Goal: Information Seeking & Learning: Check status

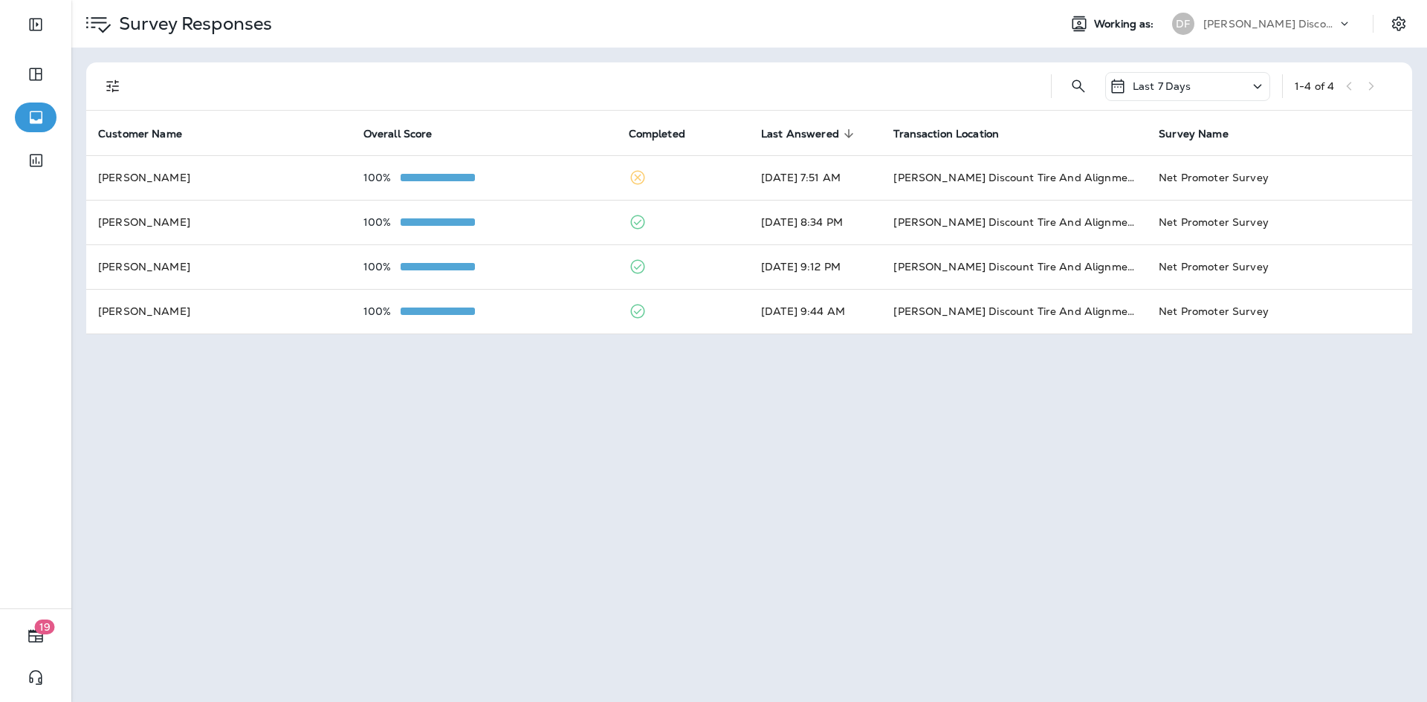
click at [1125, 88] on icon at bounding box center [1118, 86] width 18 height 18
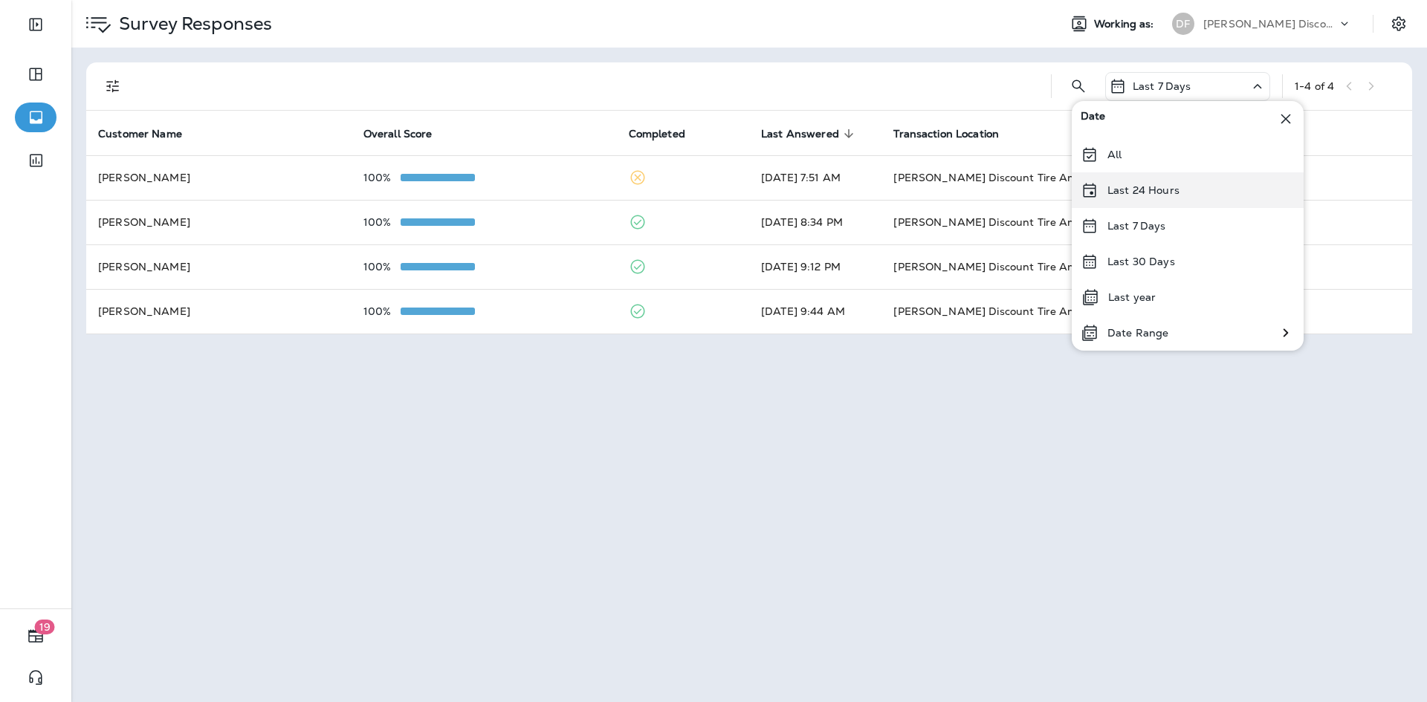
click at [1146, 201] on div "Last 24 Hours" at bounding box center [1187, 190] width 232 height 36
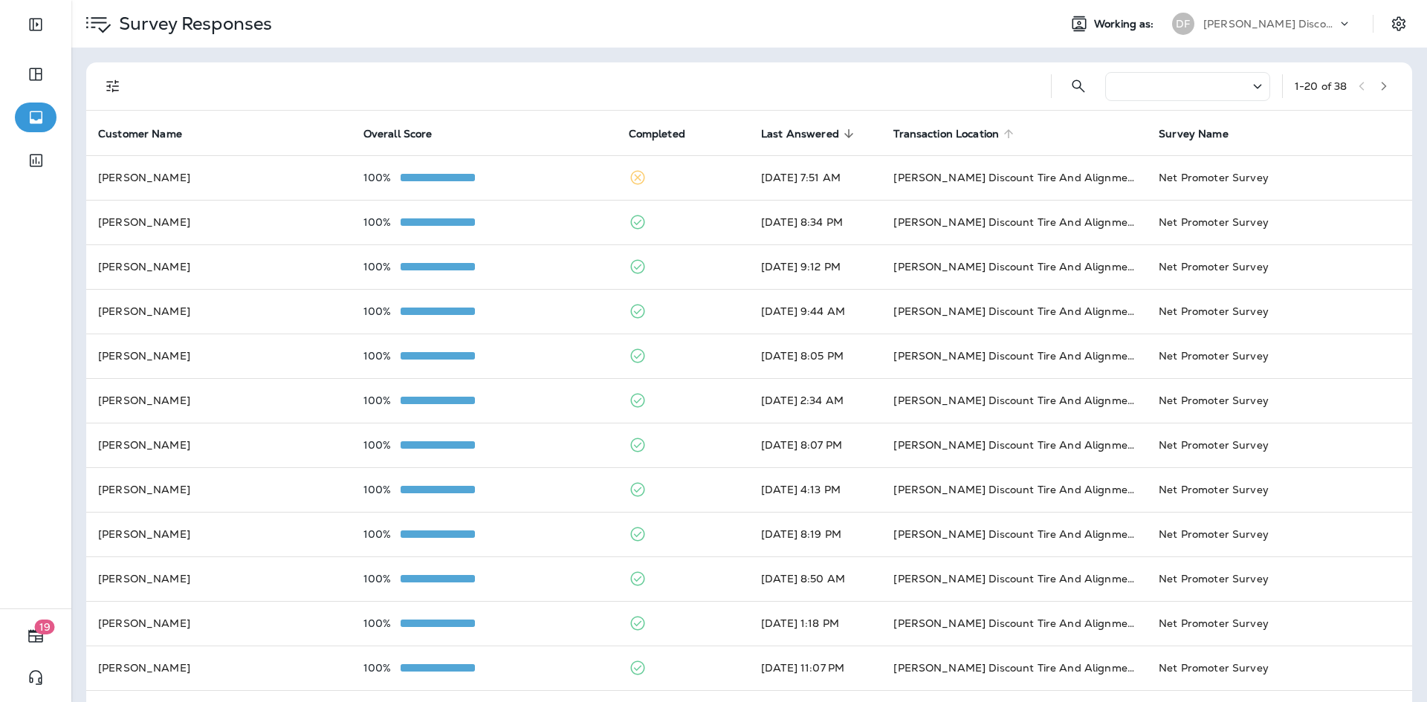
click at [965, 136] on span "Transaction Location" at bounding box center [946, 134] width 106 height 13
click at [1013, 135] on span "Transaction Location sorted ascending" at bounding box center [955, 133] width 125 height 13
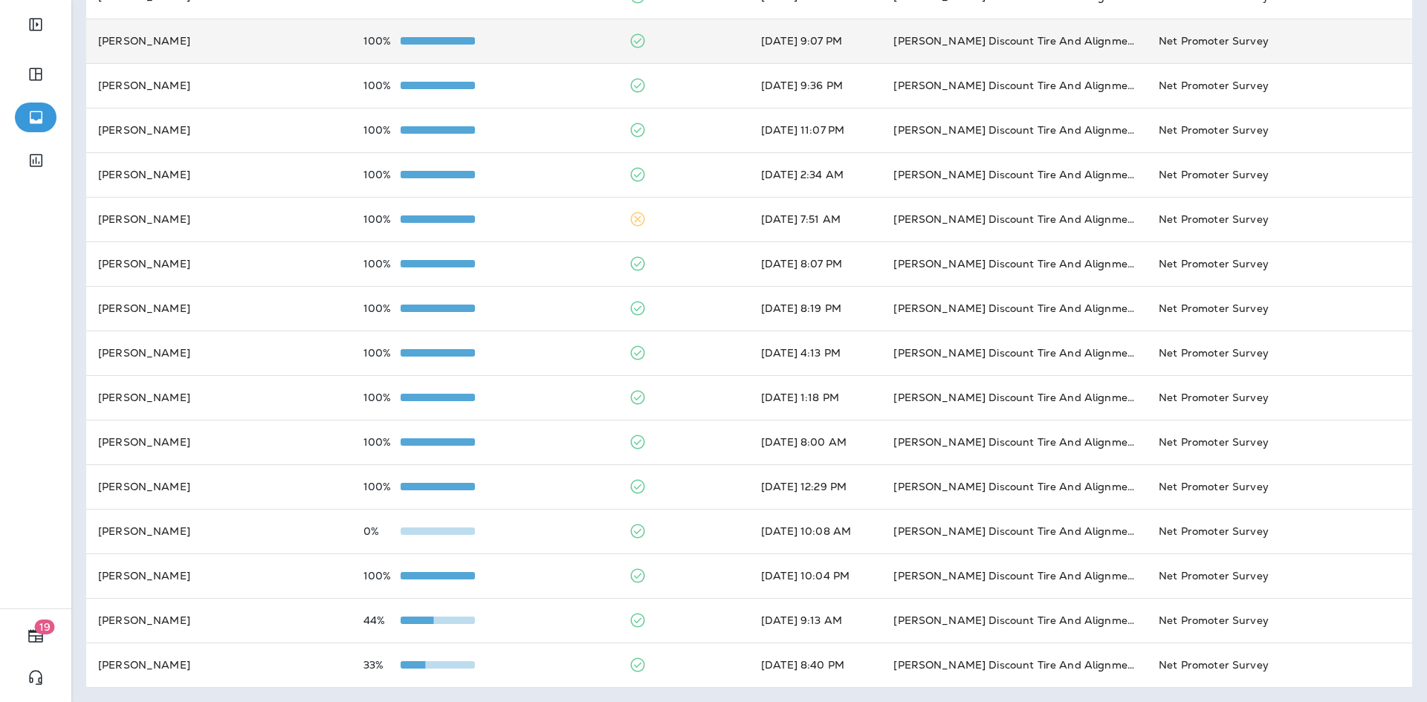
scroll to position [360, 0]
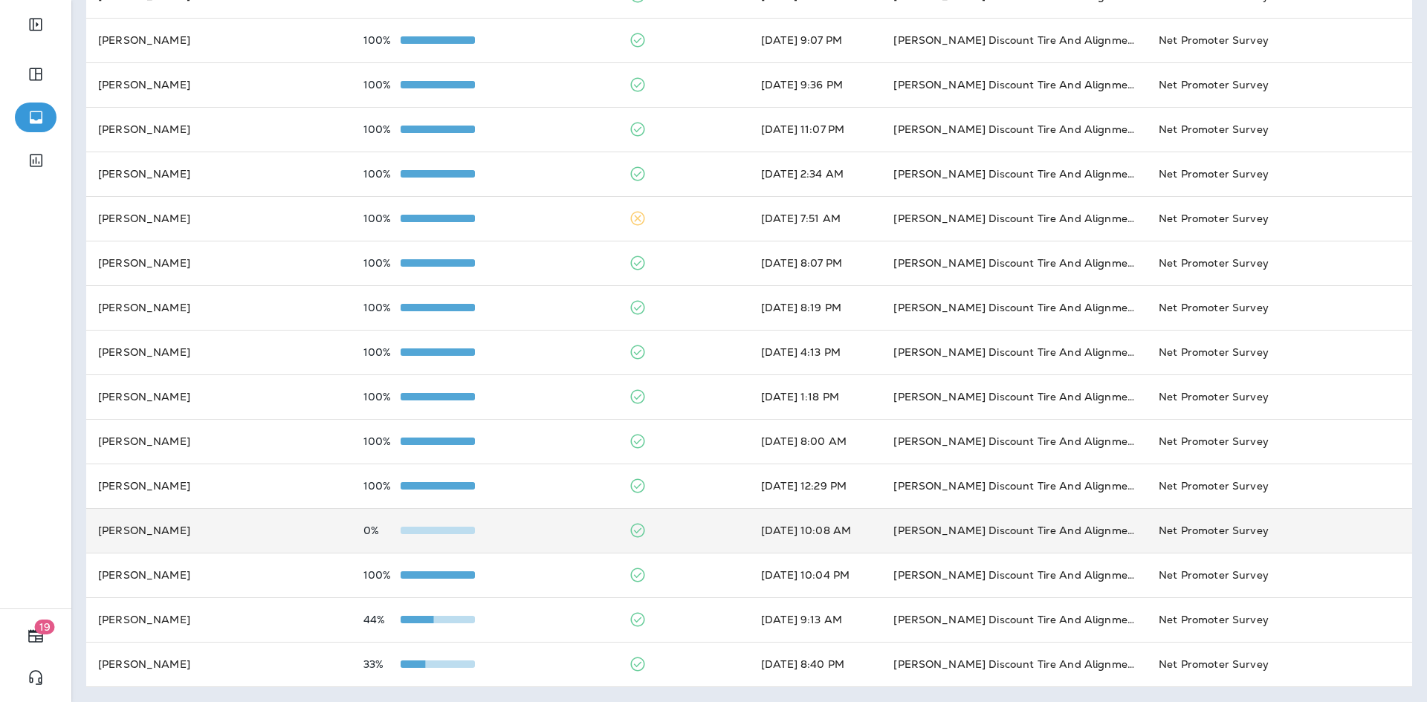
click at [804, 527] on td "[DATE] 10:08 AM" at bounding box center [815, 530] width 132 height 45
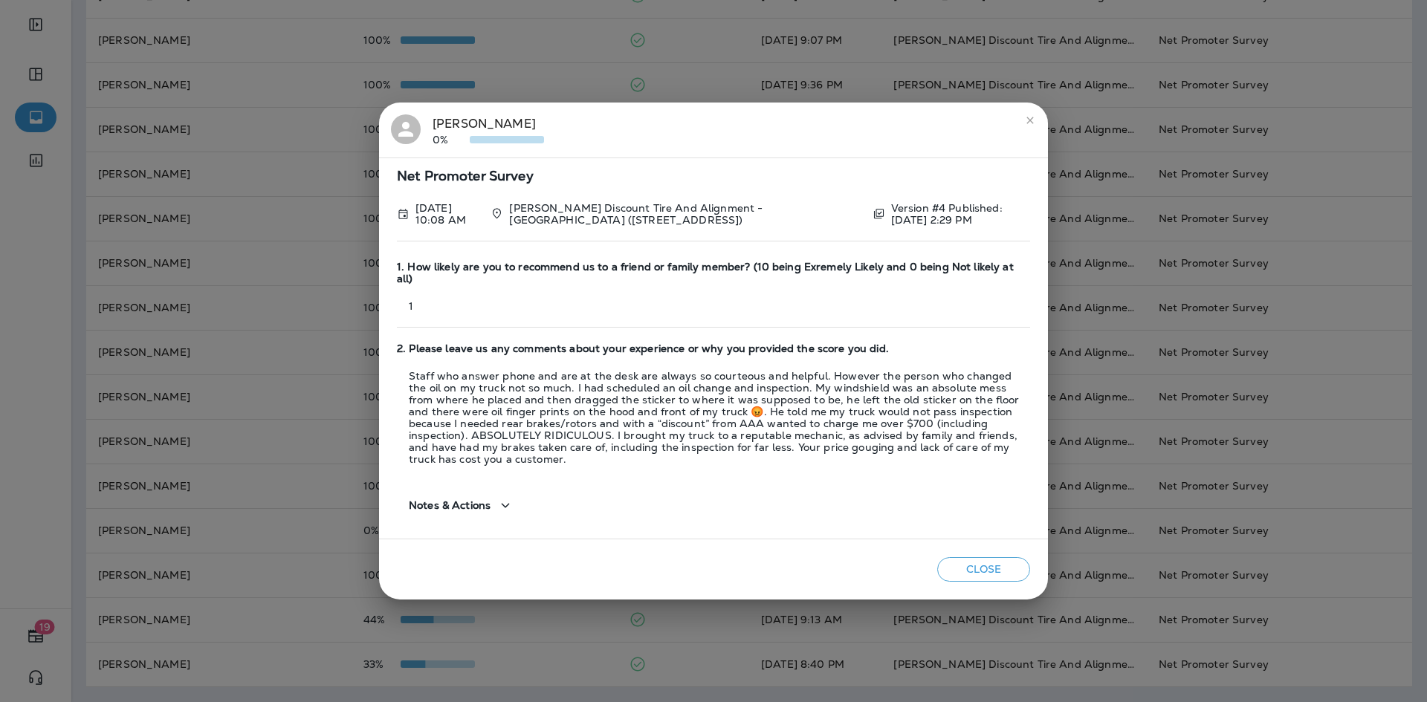
click at [1030, 123] on icon "close" at bounding box center [1029, 120] width 7 height 7
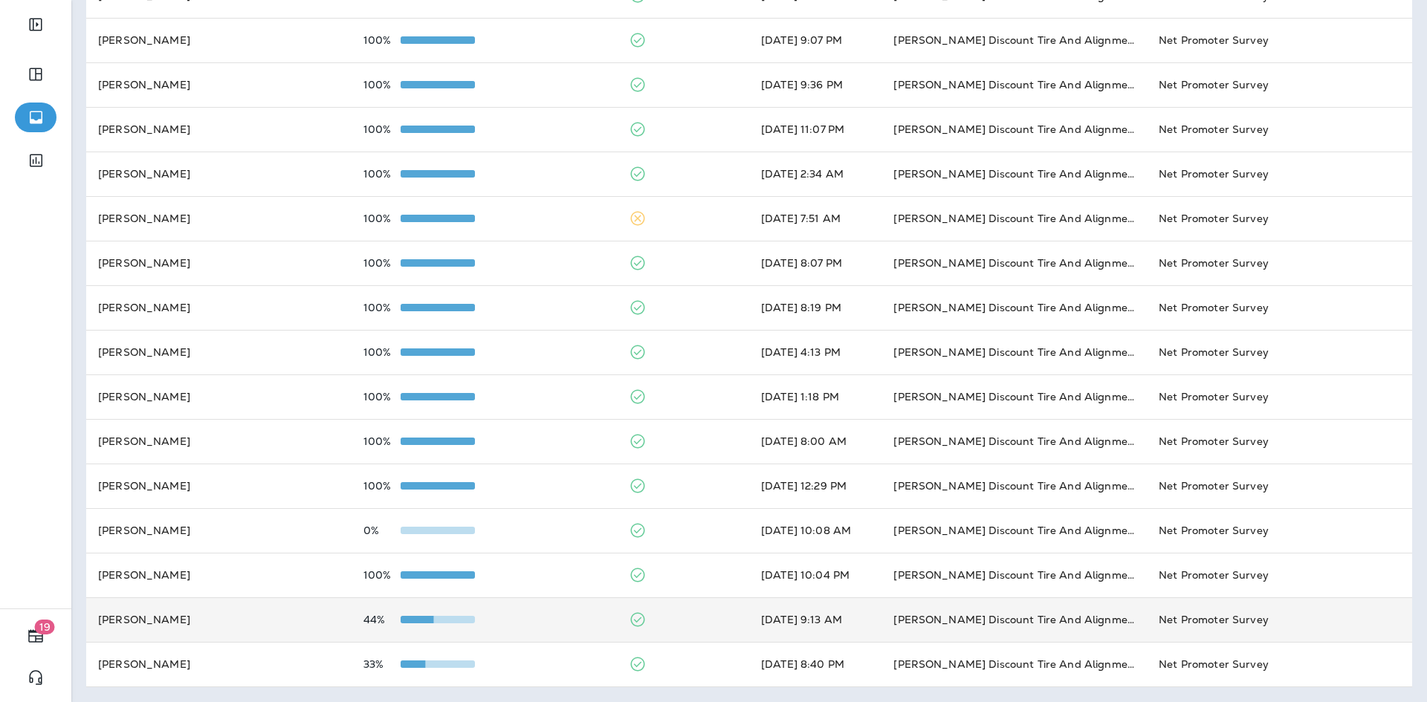
click at [912, 618] on td "[PERSON_NAME] Discount Tire And Alignment - [GEOGRAPHIC_DATA] ([STREET_ADDRESS])" at bounding box center [1013, 619] width 265 height 45
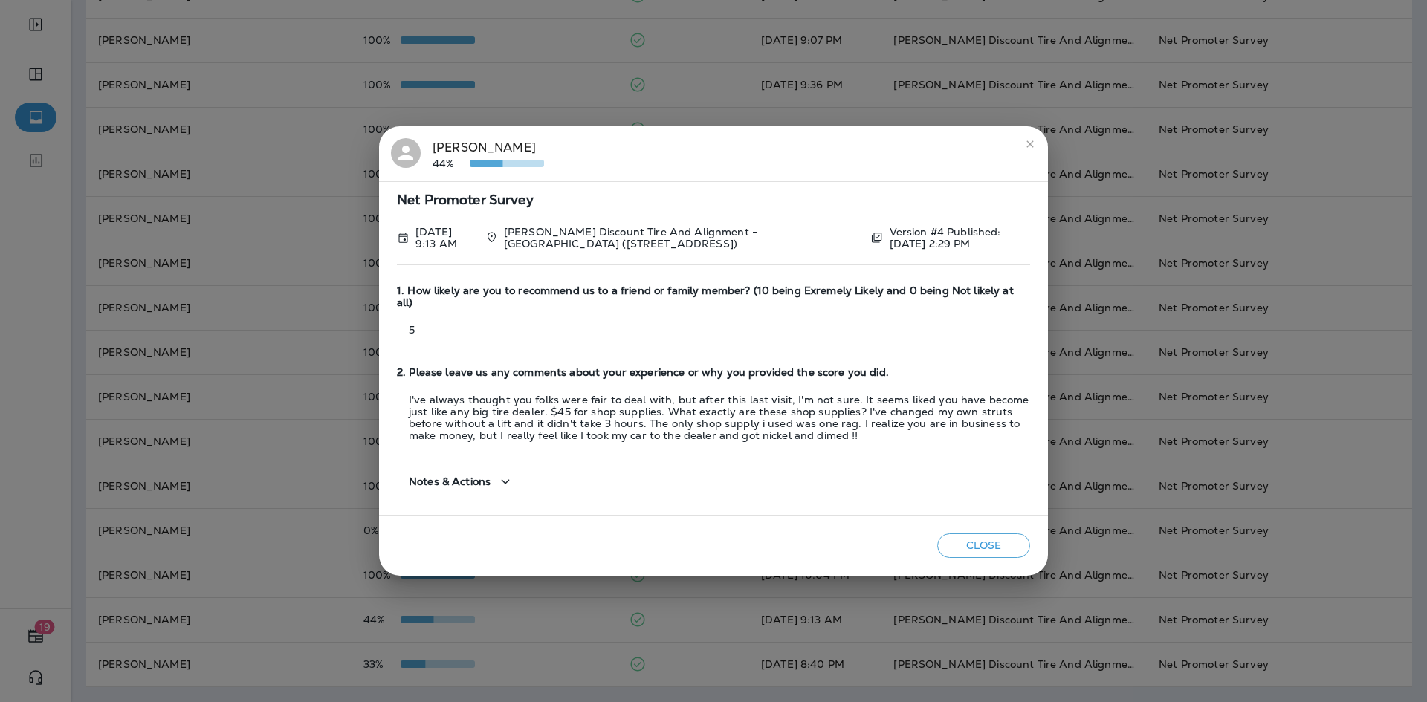
click at [1032, 156] on button "close" at bounding box center [1030, 144] width 24 height 24
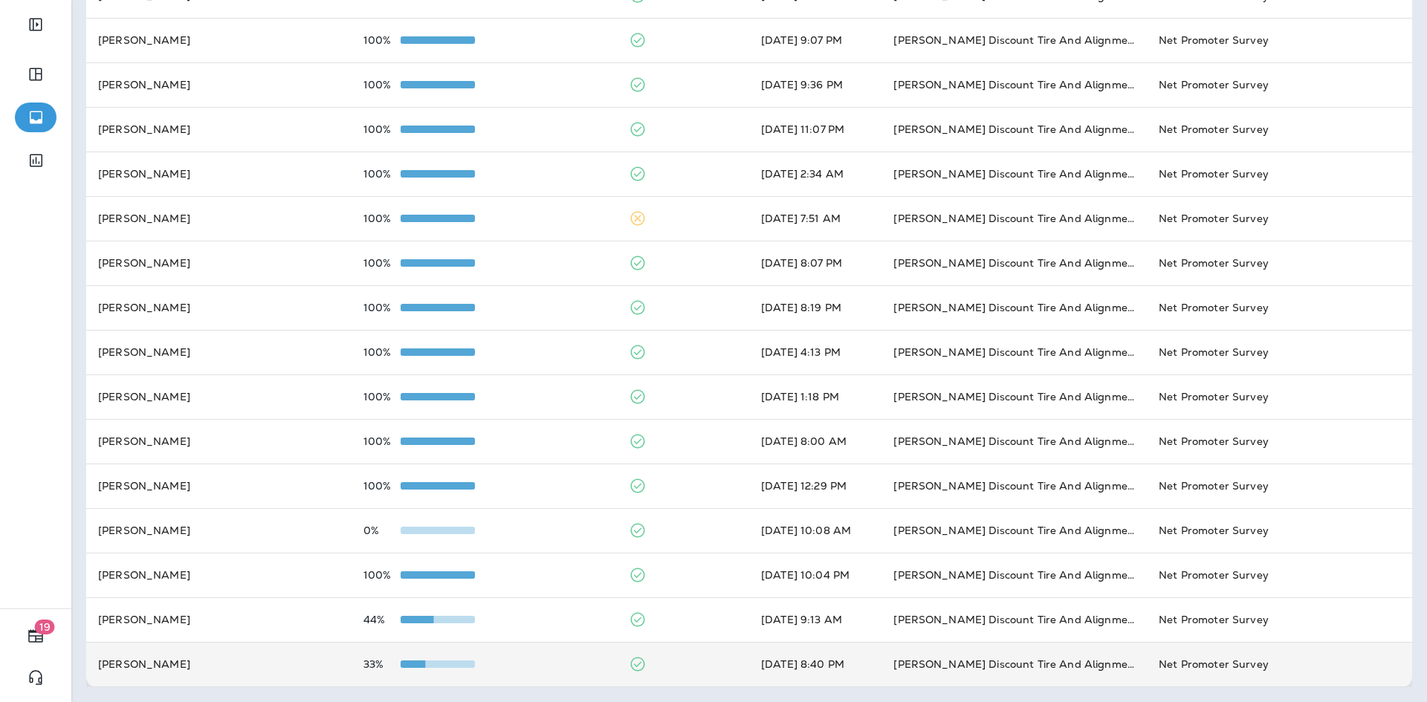
click at [382, 668] on p "33%" at bounding box center [381, 664] width 37 height 12
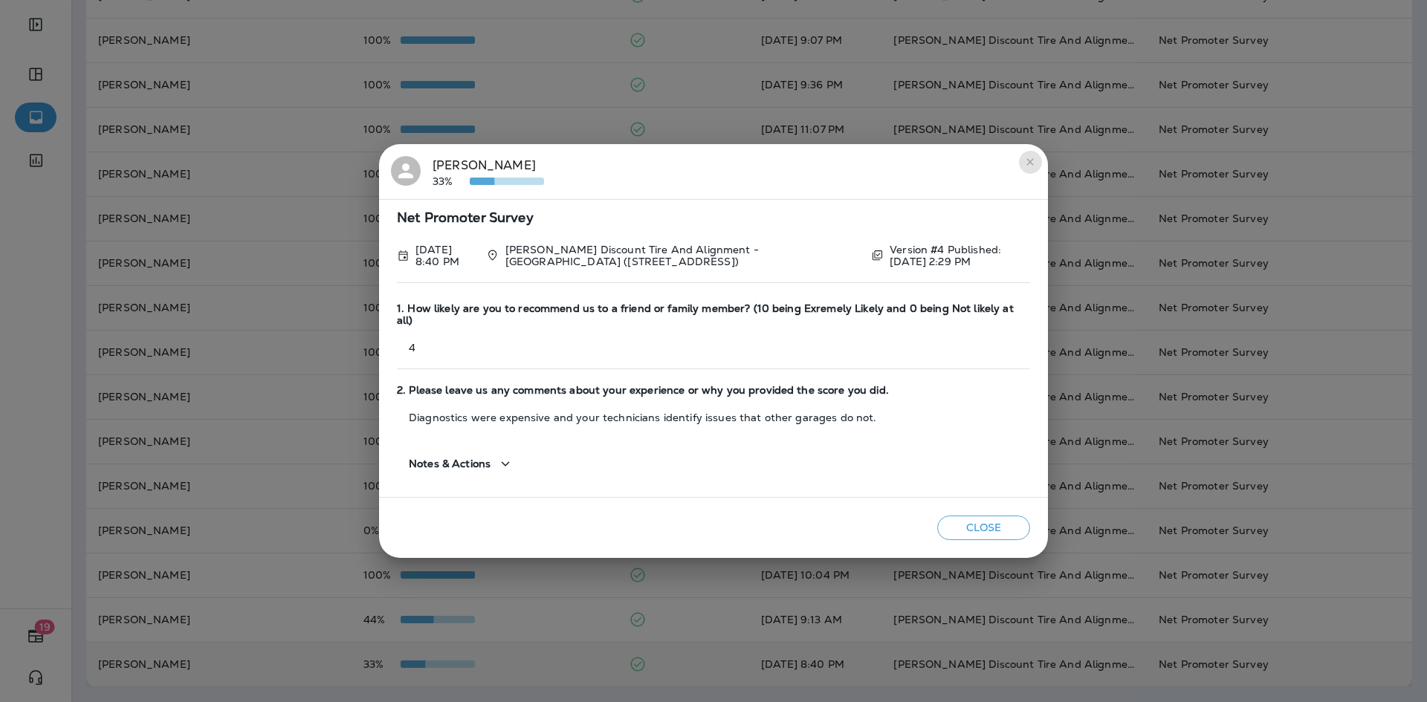
click at [1028, 165] on icon "close" at bounding box center [1029, 161] width 7 height 7
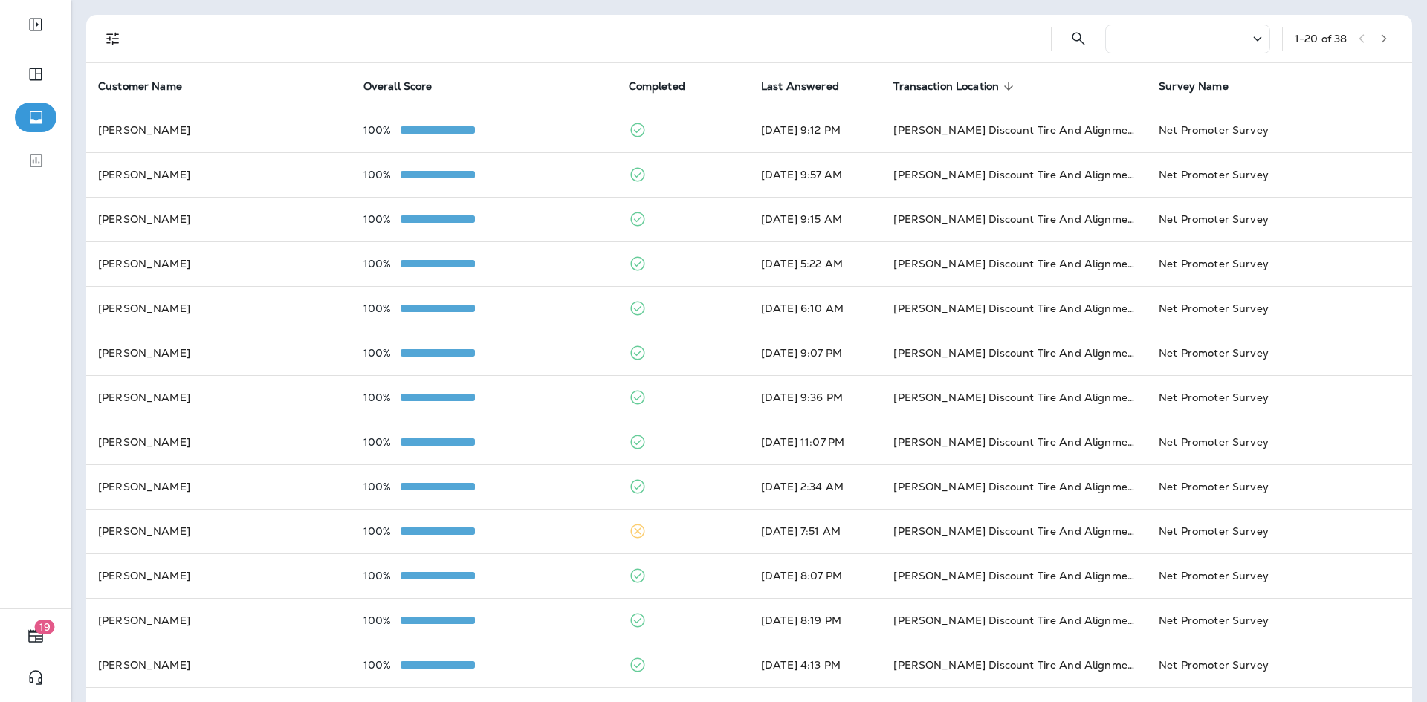
scroll to position [0, 0]
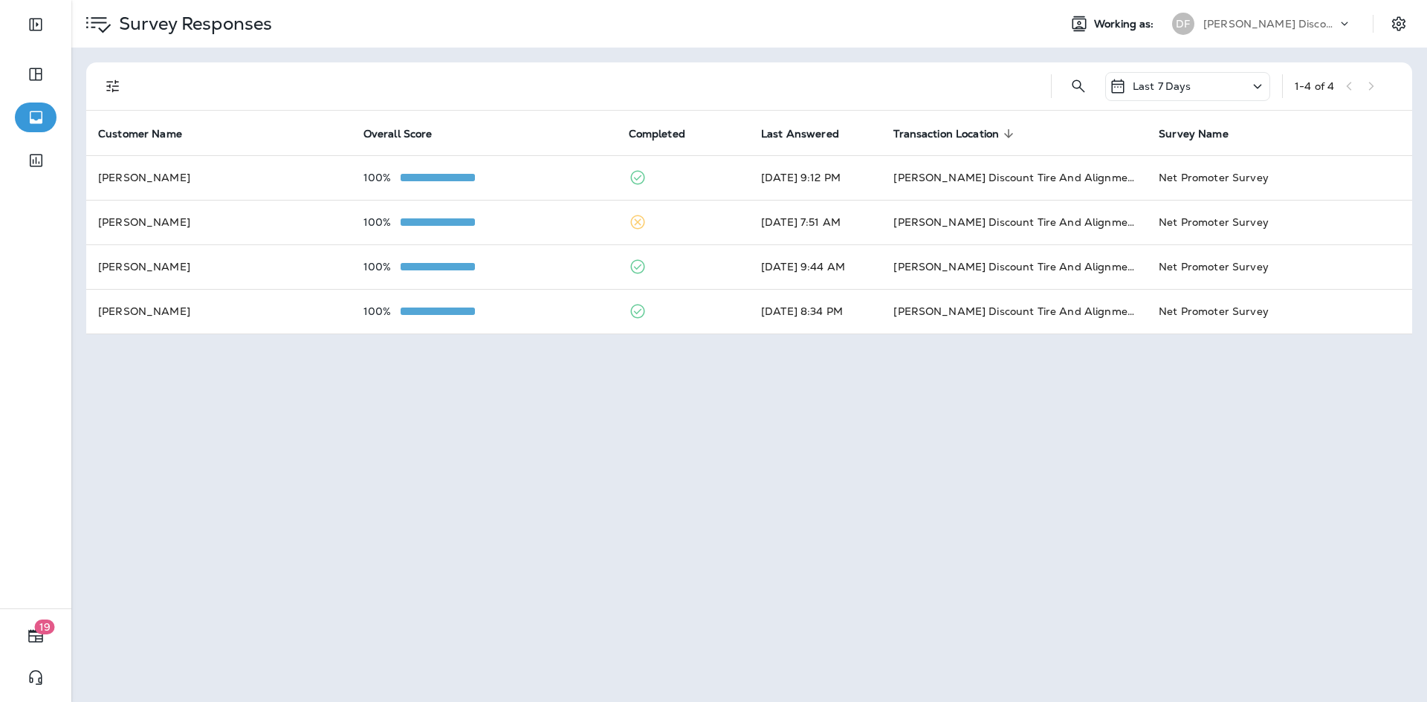
click at [1138, 93] on div "Last 7 Days" at bounding box center [1150, 86] width 82 height 18
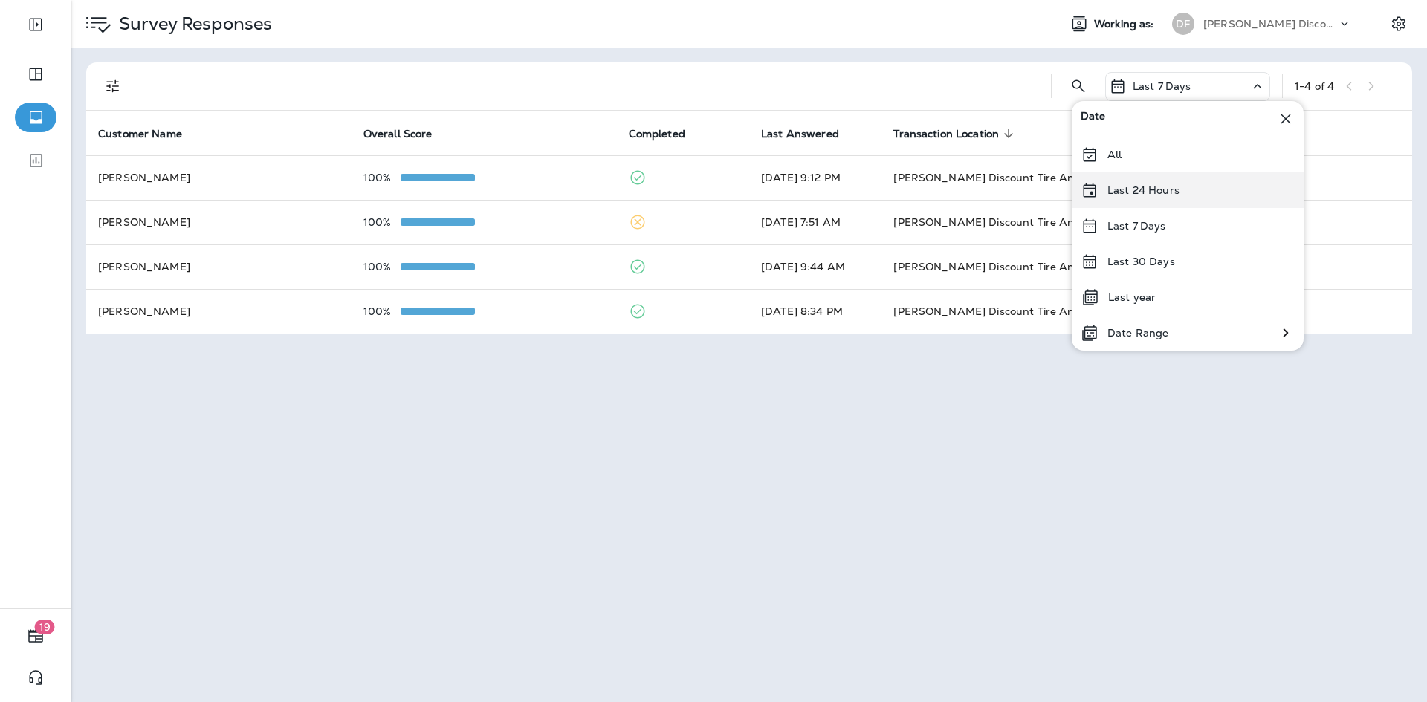
click at [1169, 207] on div "Last 24 Hours" at bounding box center [1187, 190] width 232 height 36
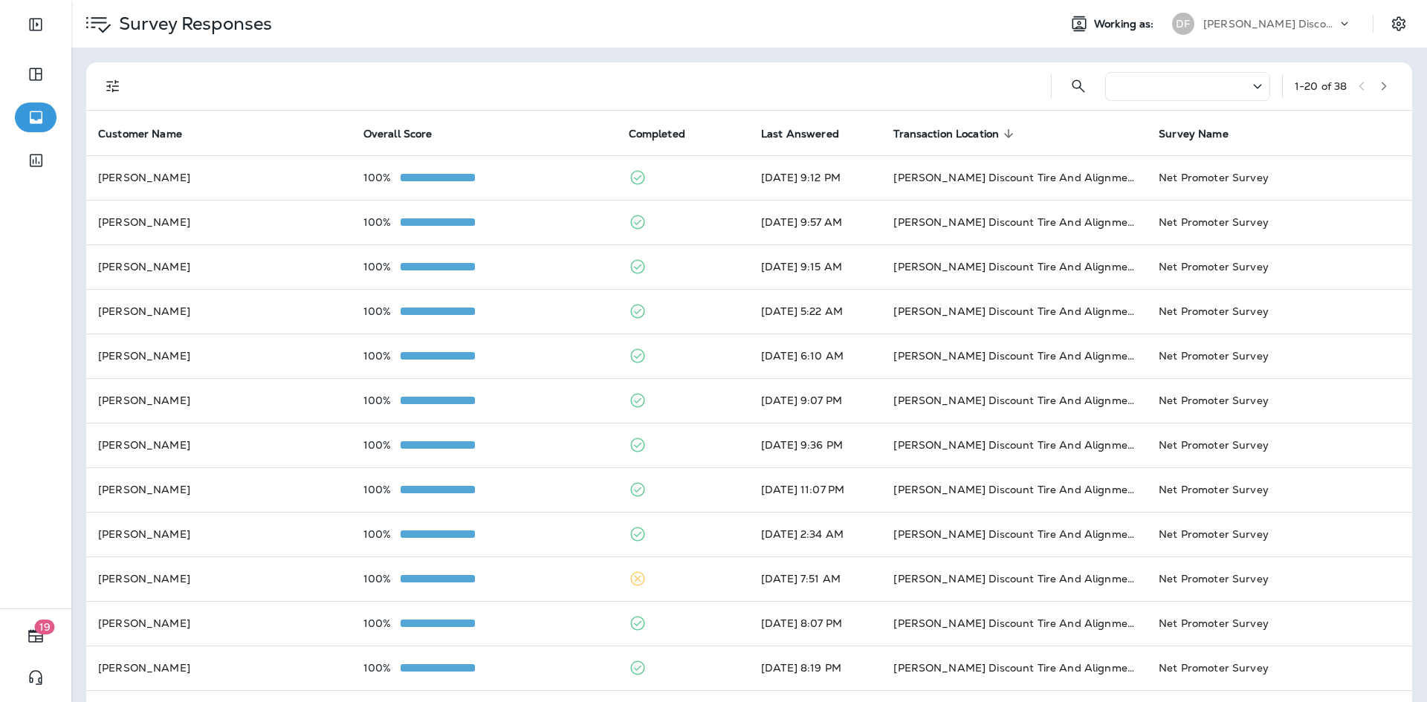
click at [1161, 85] on div at bounding box center [1187, 86] width 165 height 29
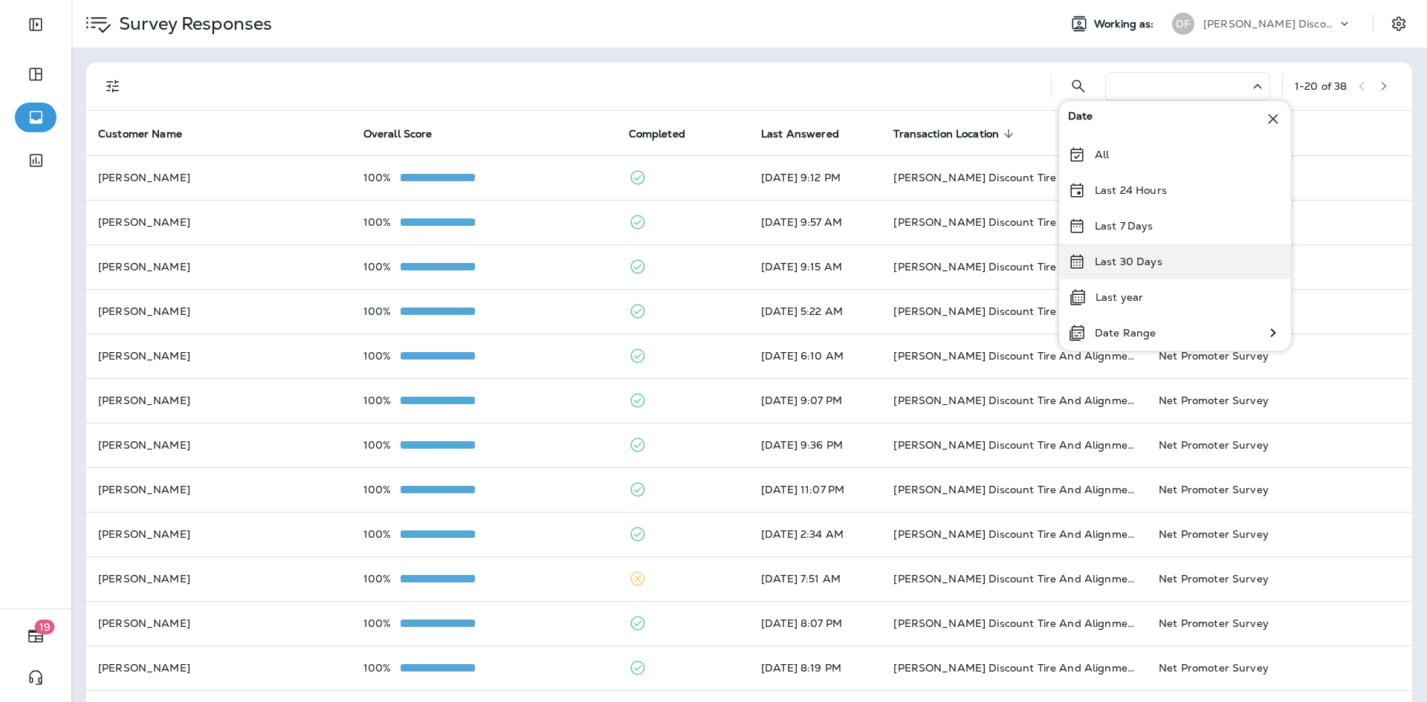
click at [1129, 256] on p "Last 30 Days" at bounding box center [1128, 262] width 68 height 12
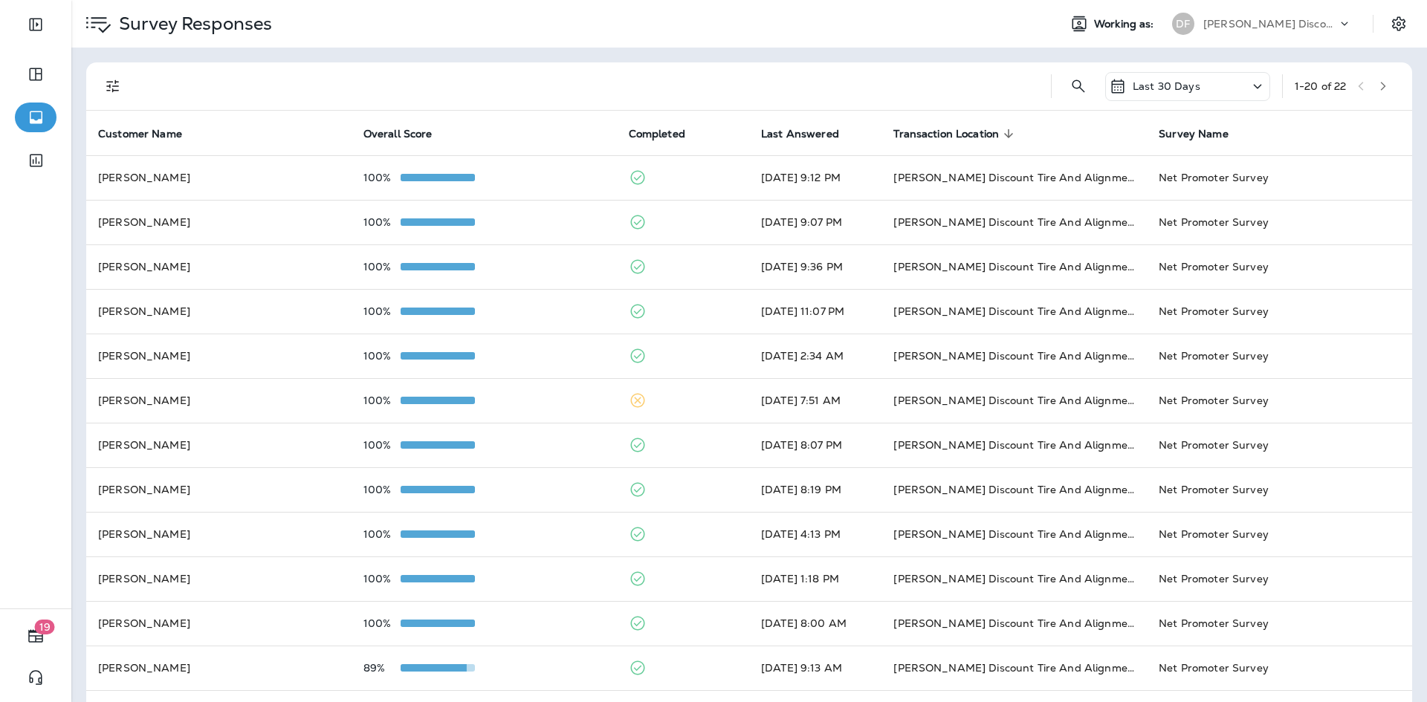
click at [1109, 88] on icon at bounding box center [1118, 86] width 18 height 18
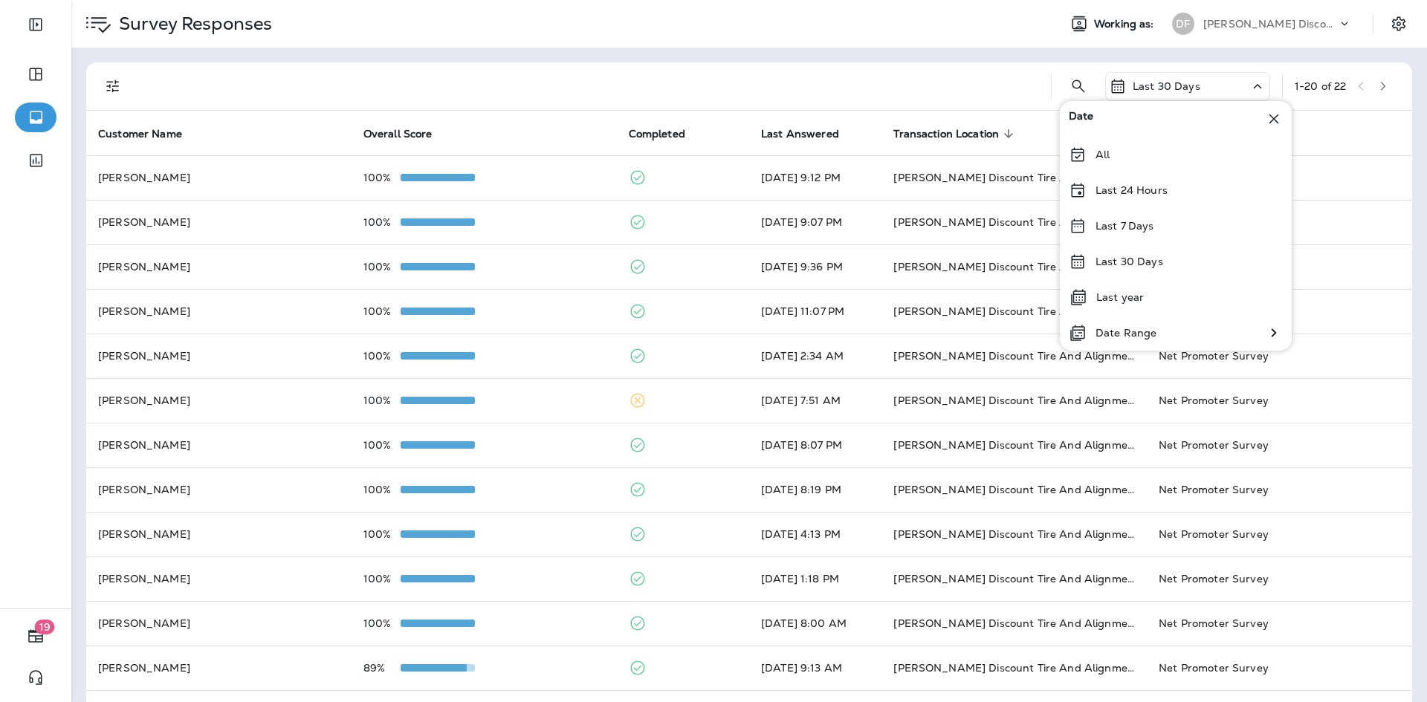
click at [1087, 152] on div "All" at bounding box center [1175, 155] width 232 height 36
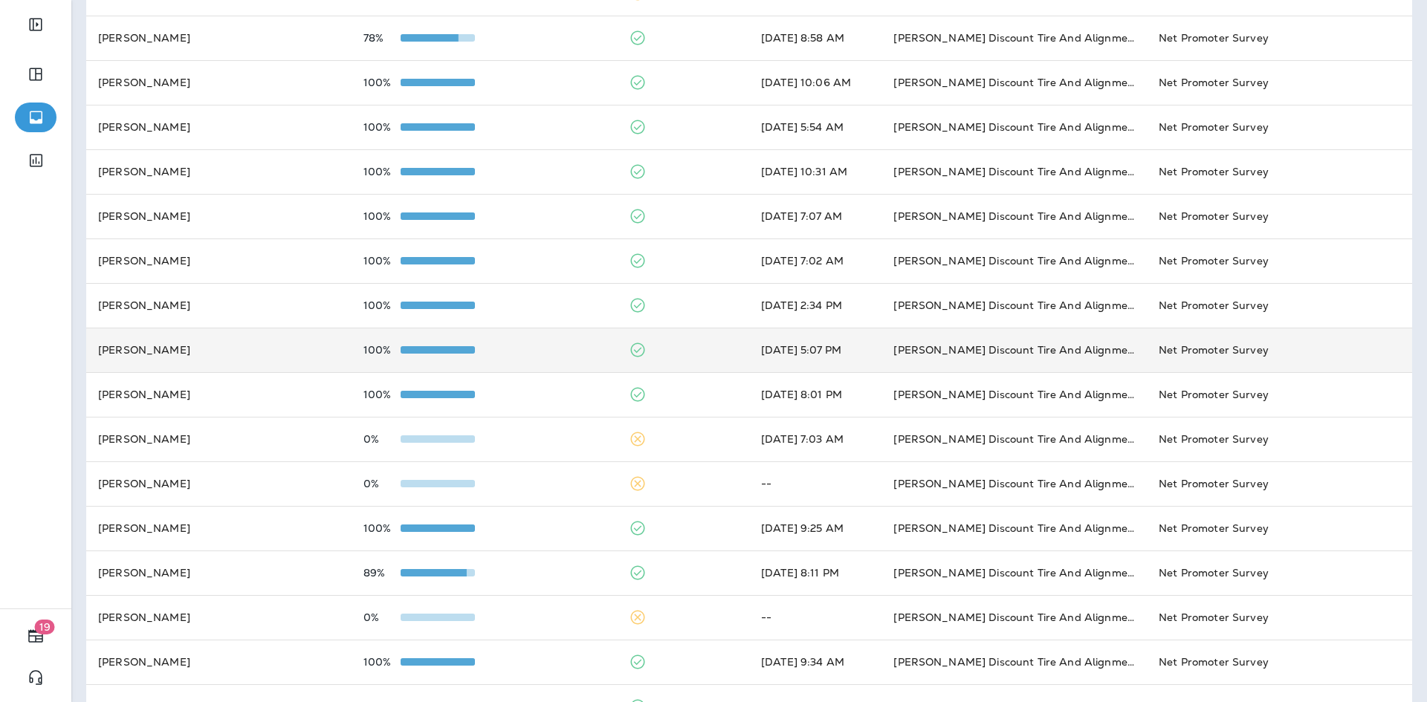
scroll to position [360, 0]
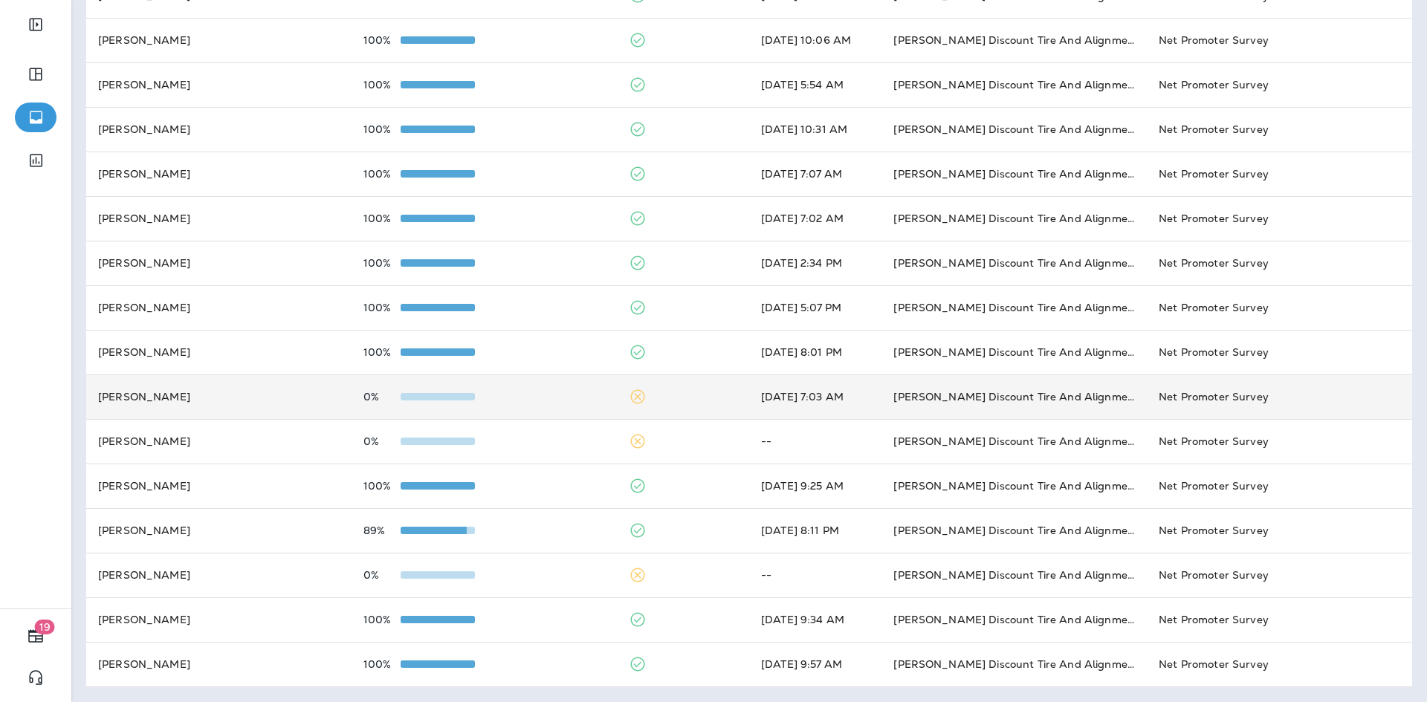
click at [847, 412] on td "[DATE] 7:03 AM" at bounding box center [815, 396] width 132 height 45
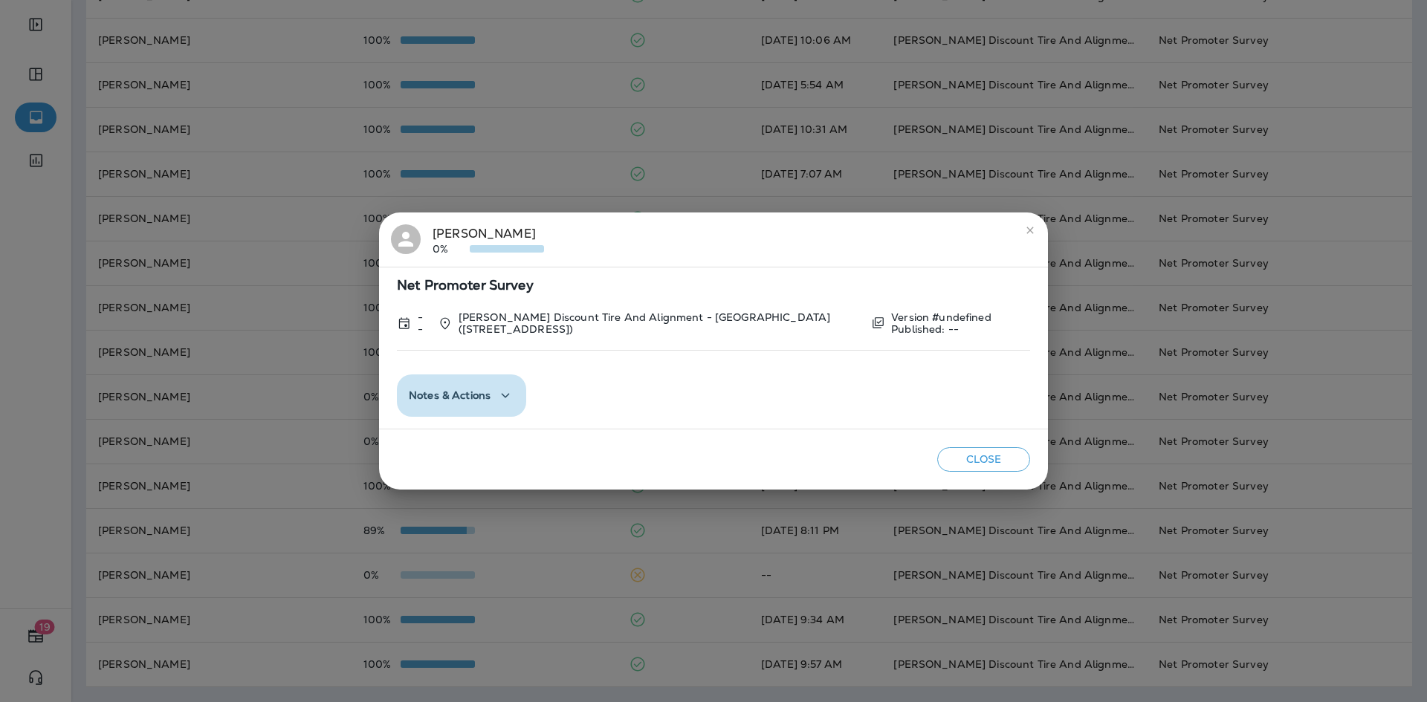
click at [502, 395] on icon "button" at bounding box center [506, 396] width 8 height 4
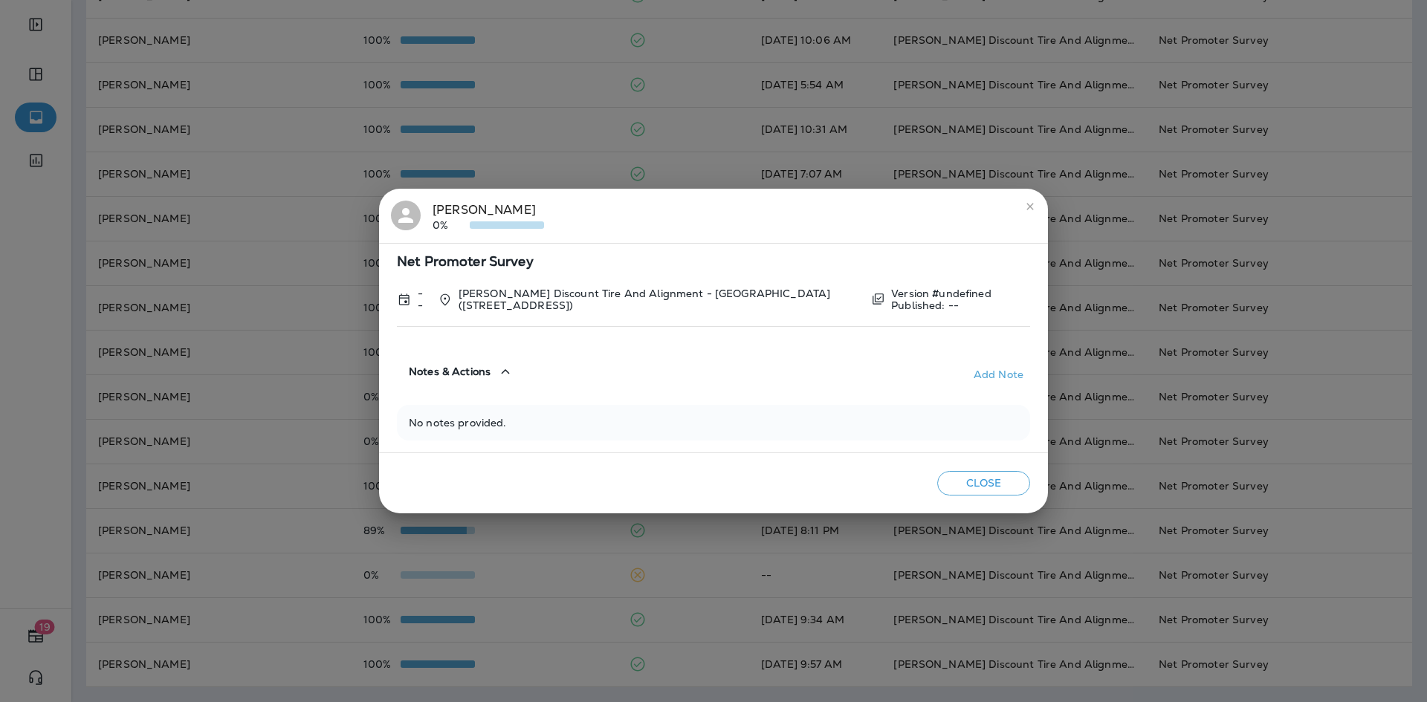
click at [502, 394] on div "Net Promoter Survey -- [PERSON_NAME] Discount Tire And Alignment - [GEOGRAPHIC_…" at bounding box center [713, 348] width 669 height 210
click at [1025, 198] on button "close" at bounding box center [1030, 207] width 24 height 24
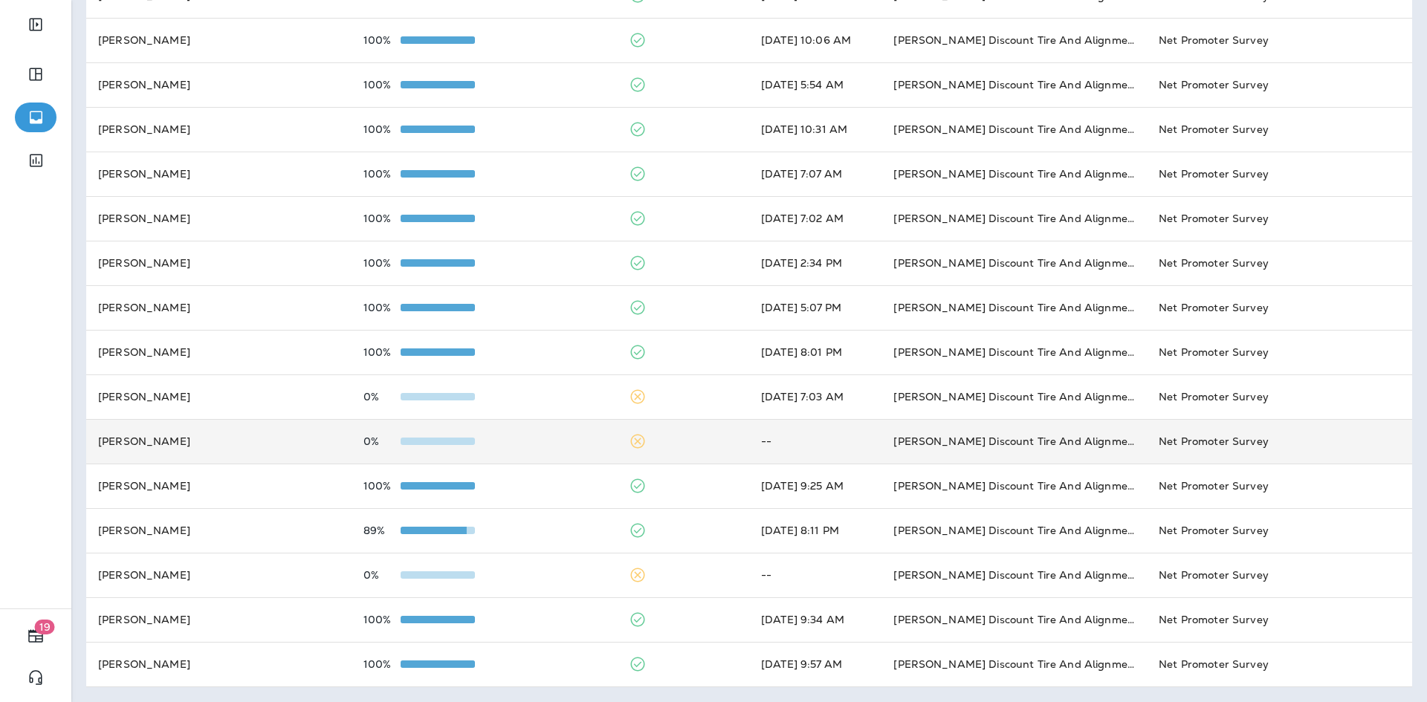
click at [938, 439] on td "[PERSON_NAME] Discount Tire And Alignment - [GEOGRAPHIC_DATA] ([STREET_ADDRESS])" at bounding box center [1013, 441] width 265 height 45
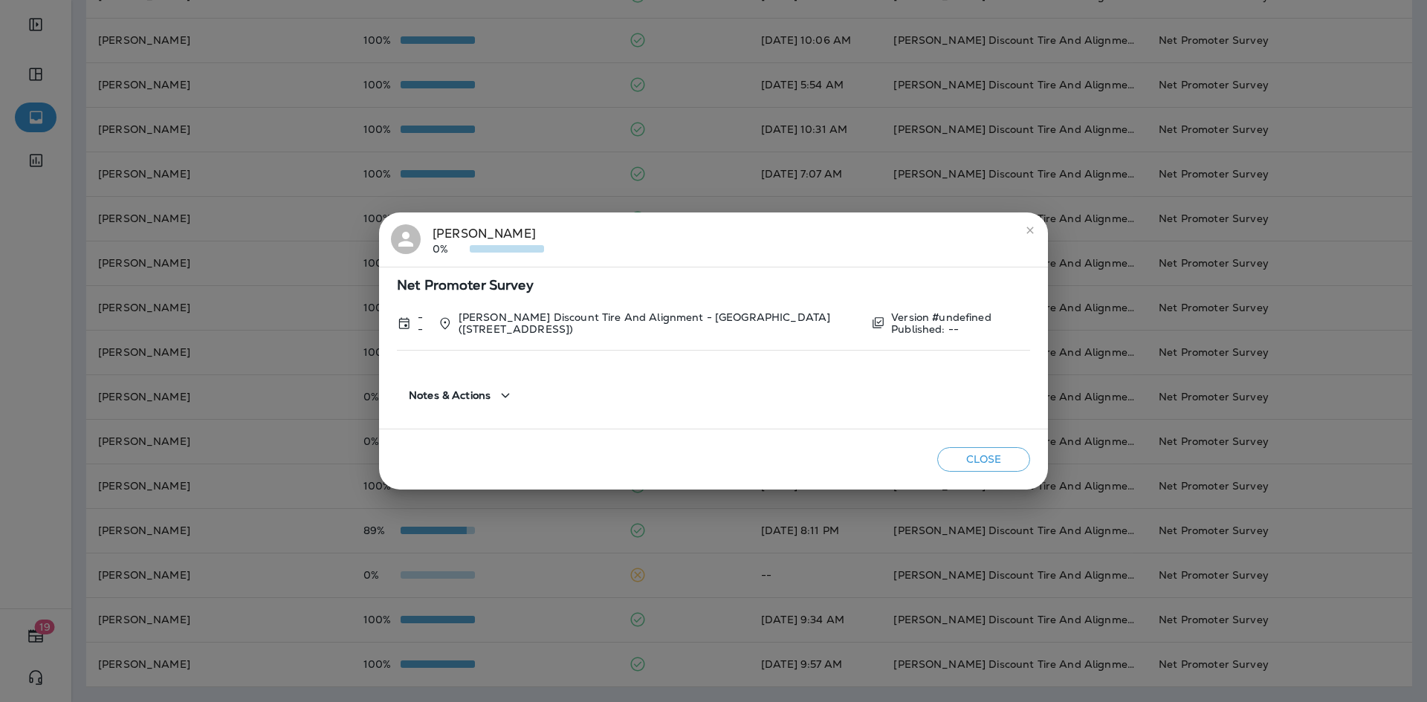
click at [1027, 230] on icon "close" at bounding box center [1030, 230] width 12 height 12
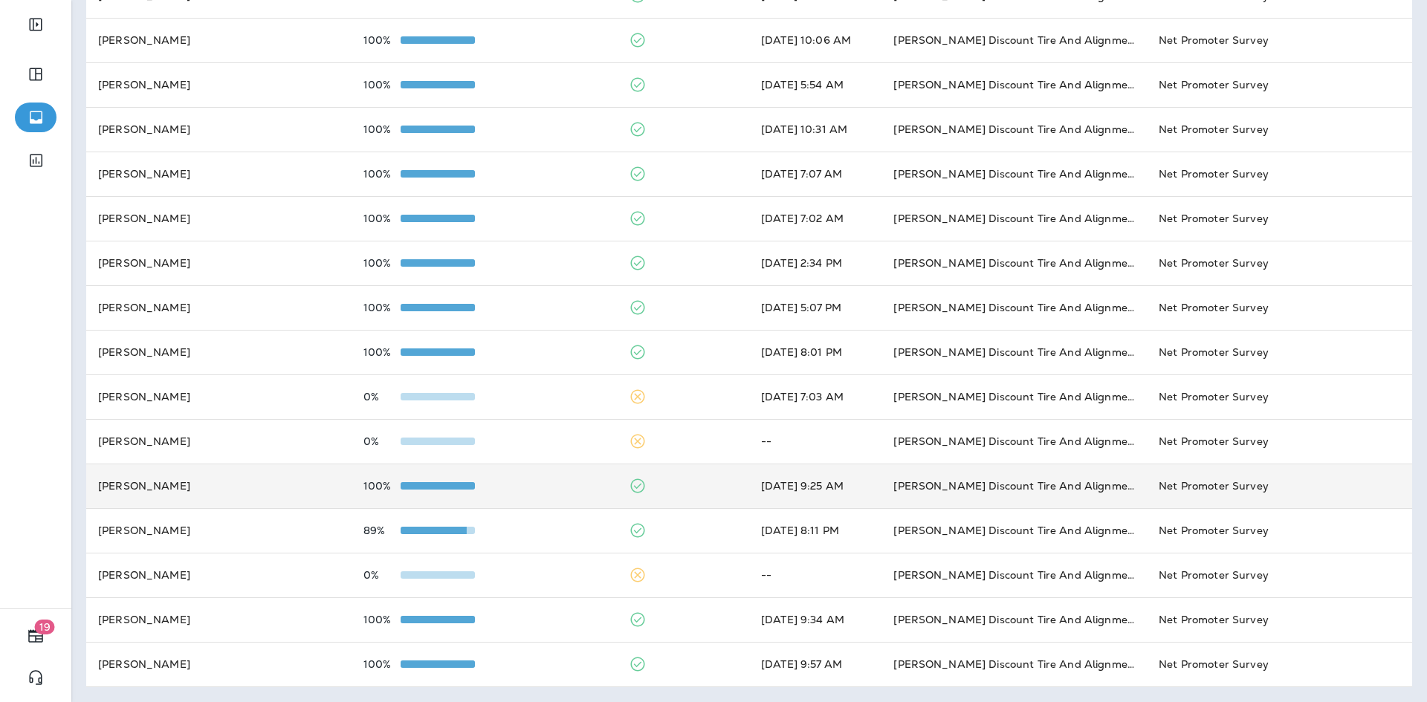
click at [912, 496] on td "[PERSON_NAME] Discount Tire And Alignment - [GEOGRAPHIC_DATA] ([STREET_ADDRESS])" at bounding box center [1013, 486] width 265 height 45
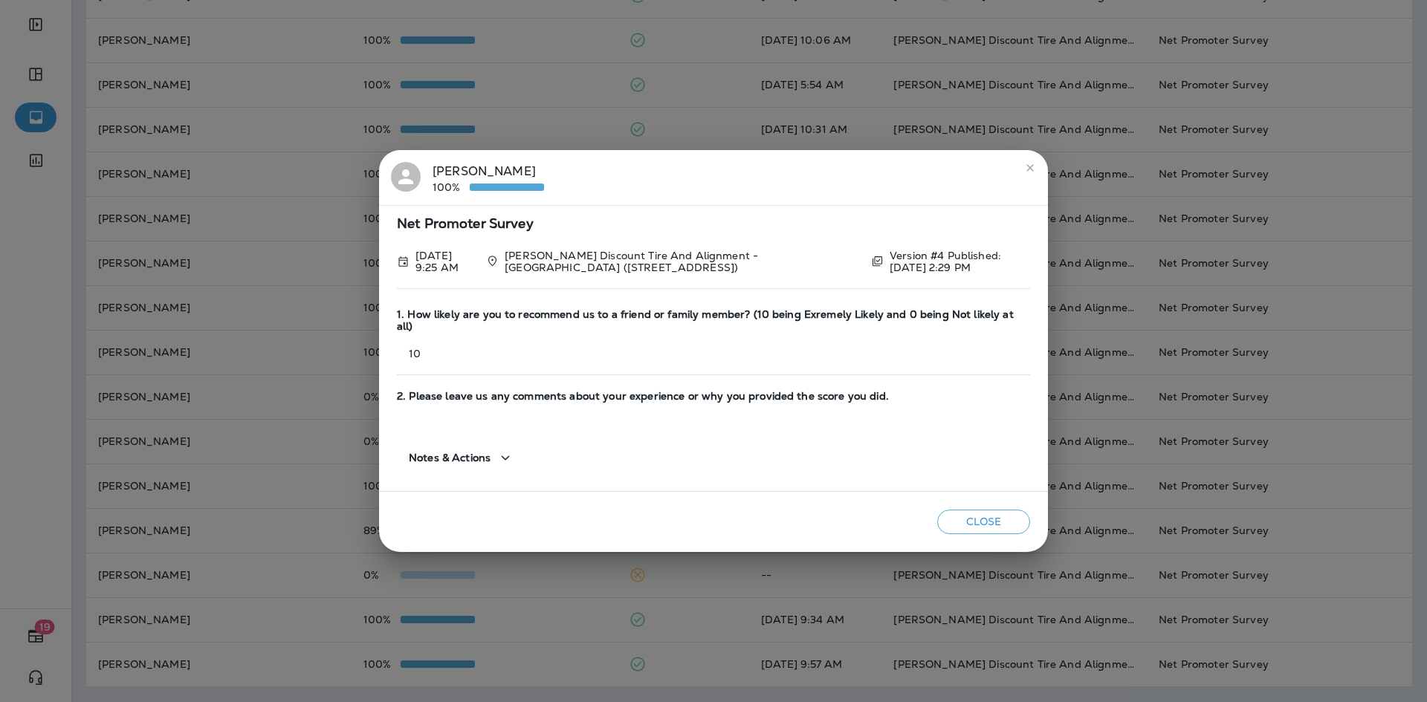
click at [1042, 176] on h2 "[PERSON_NAME] 100%" at bounding box center [713, 177] width 669 height 55
click at [1032, 174] on icon "close" at bounding box center [1030, 168] width 12 height 12
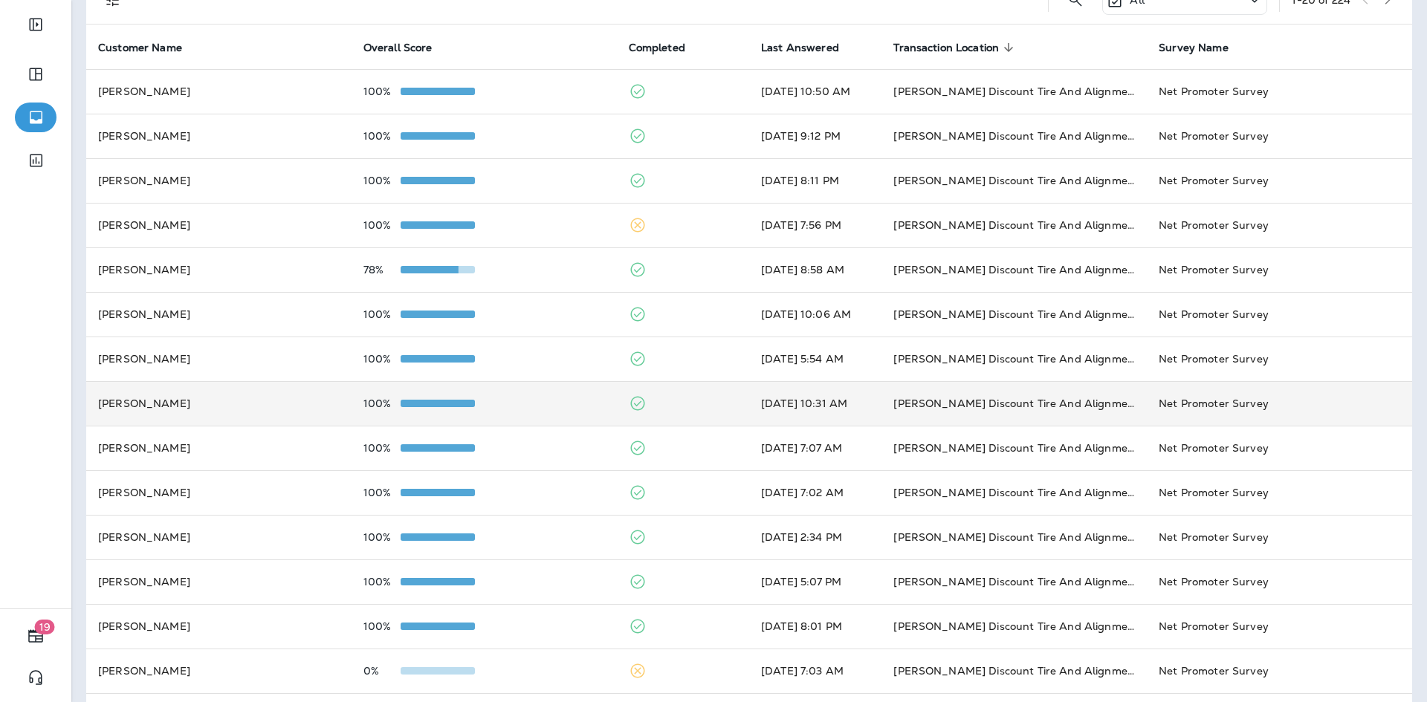
scroll to position [63, 0]
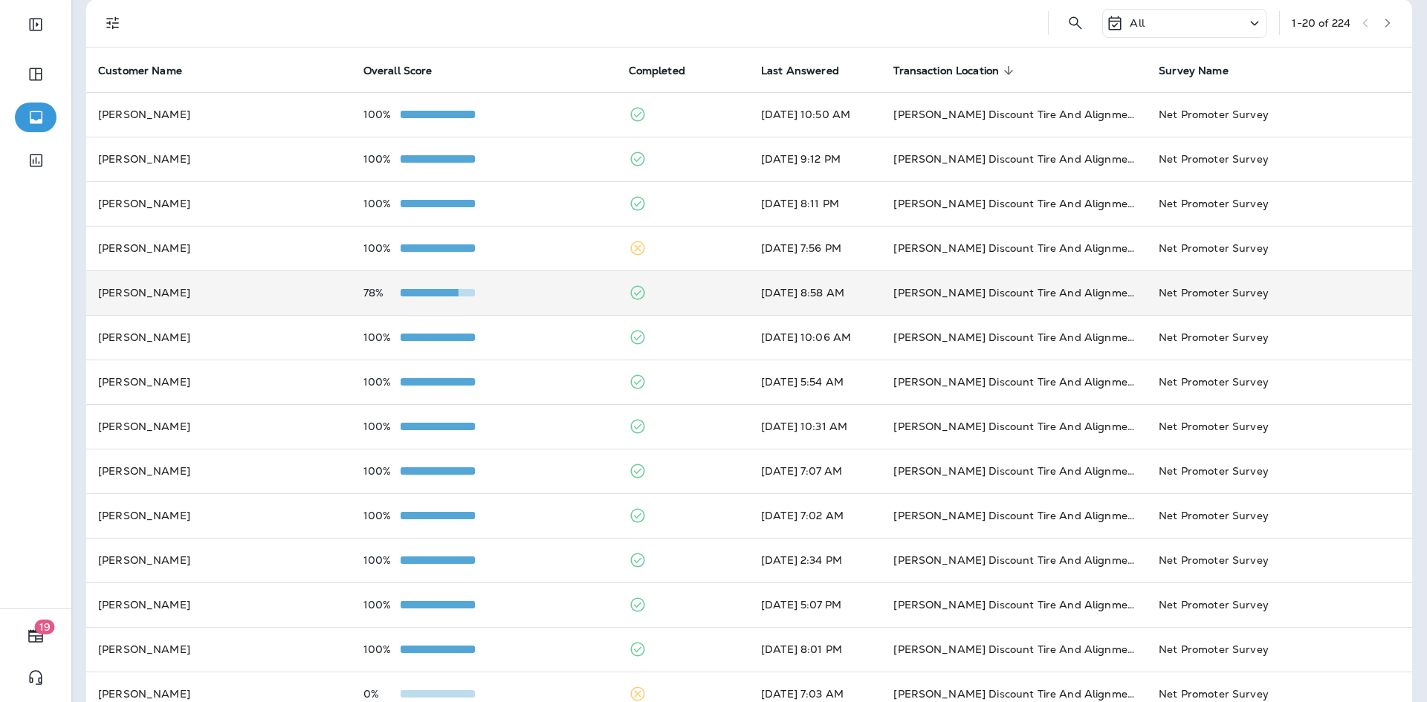
click at [812, 310] on td "[DATE] 8:58 AM" at bounding box center [815, 292] width 132 height 45
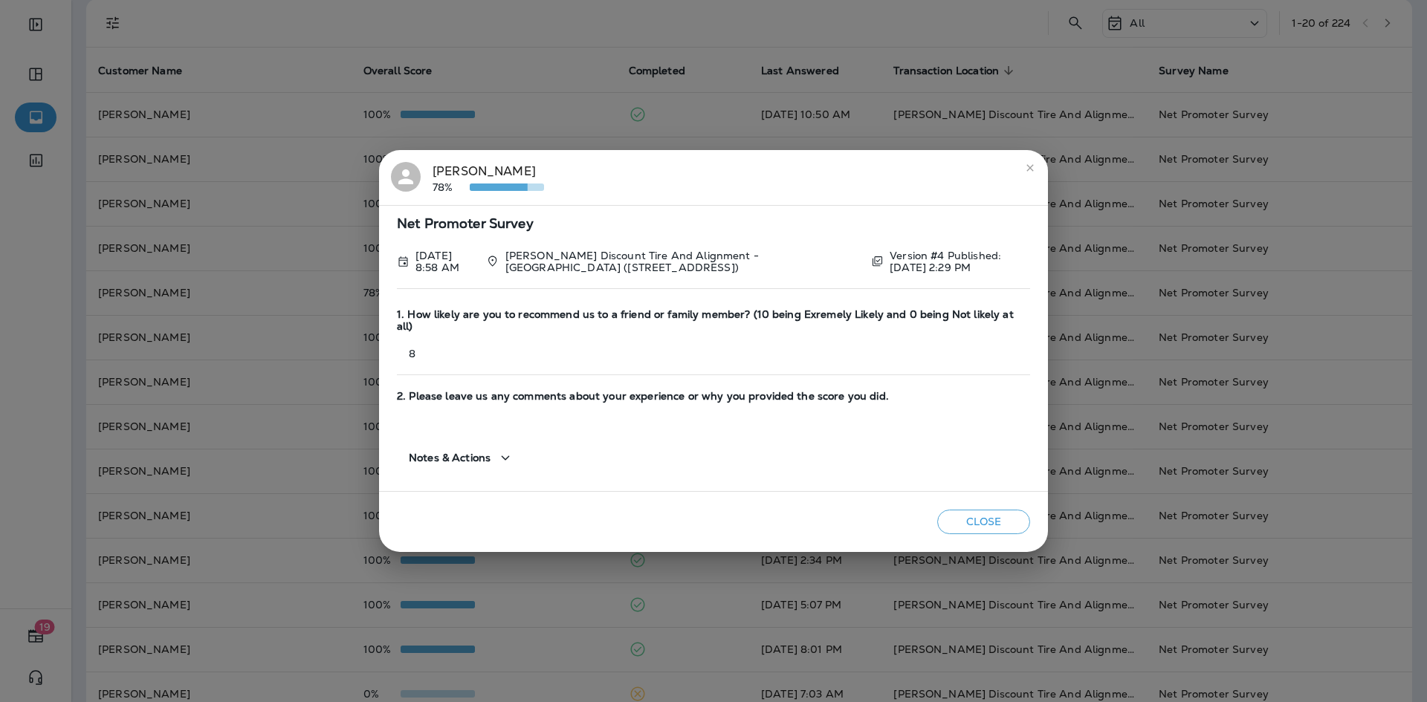
click at [1032, 171] on icon "close" at bounding box center [1029, 167] width 7 height 7
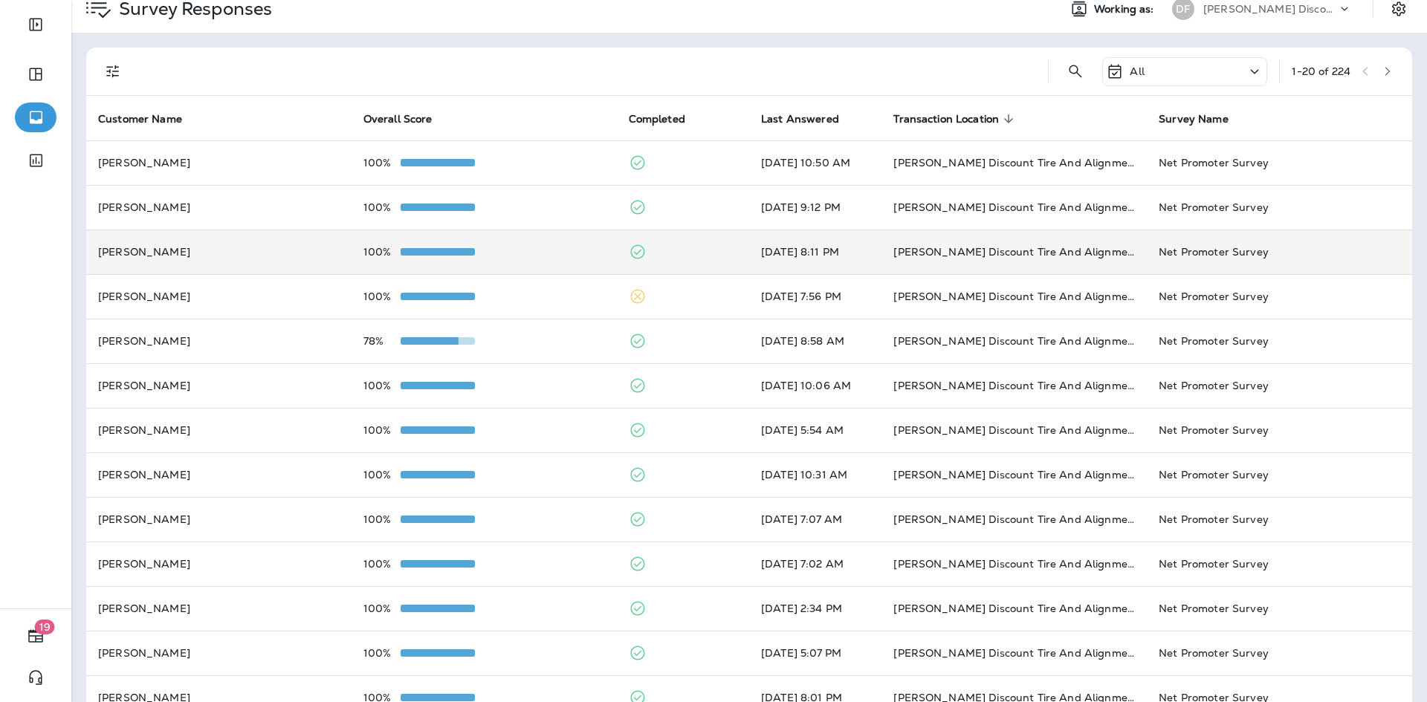
scroll to position [0, 0]
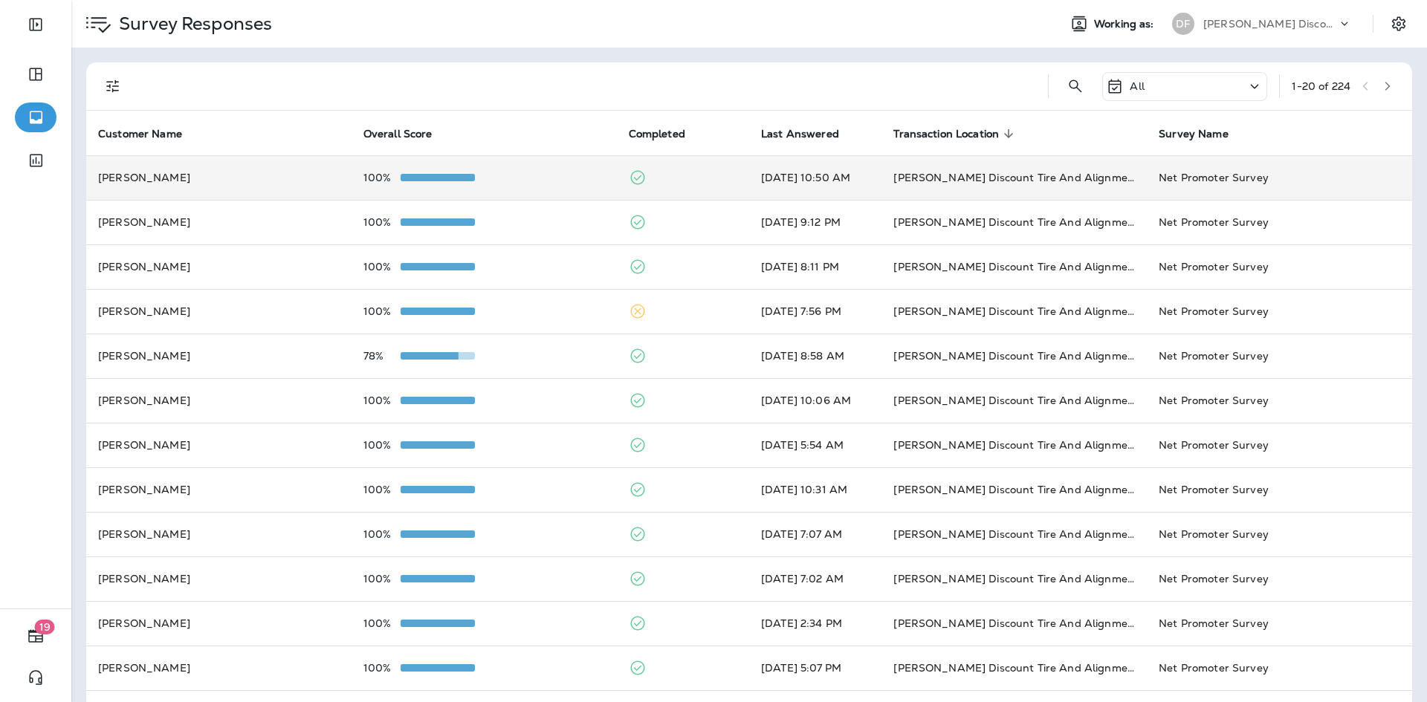
click at [840, 184] on td "[DATE] 10:50 AM" at bounding box center [815, 177] width 132 height 45
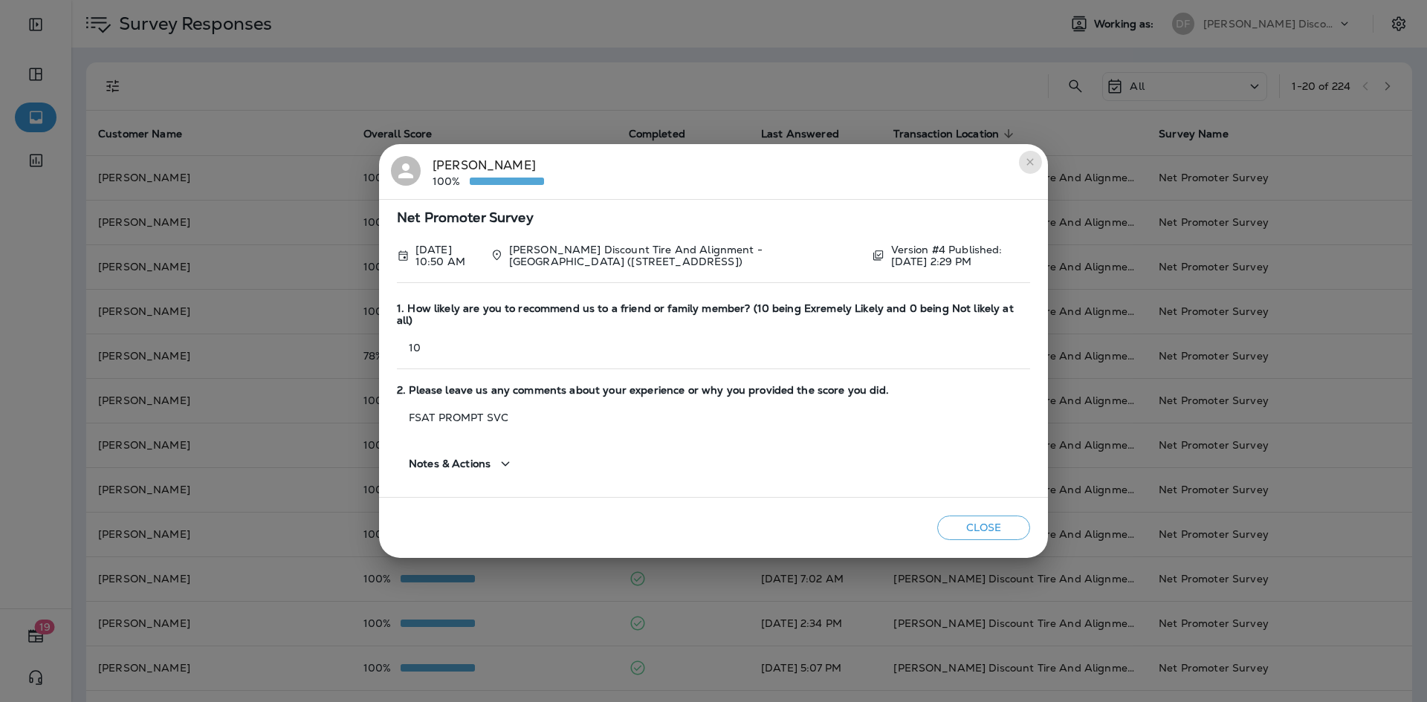
click at [1021, 171] on button "close" at bounding box center [1030, 162] width 24 height 24
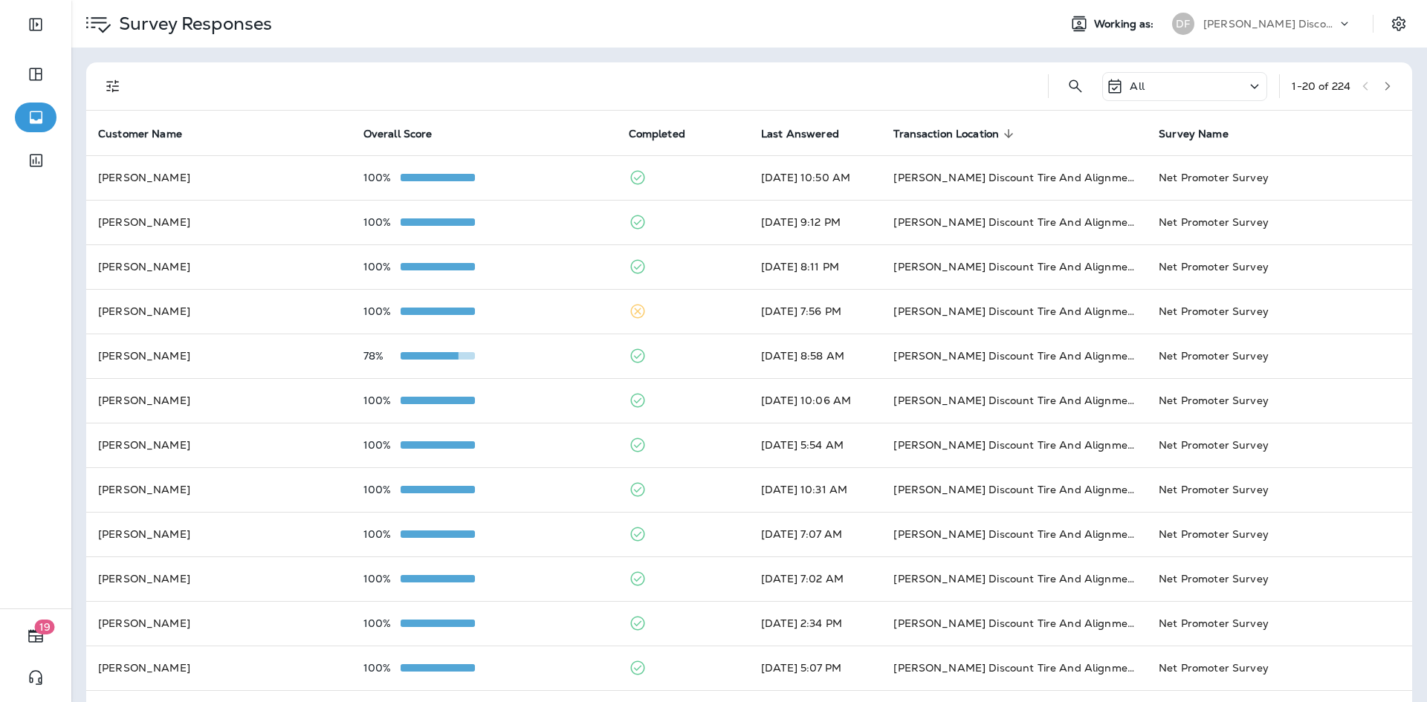
click at [1163, 82] on div "All" at bounding box center [1184, 86] width 165 height 29
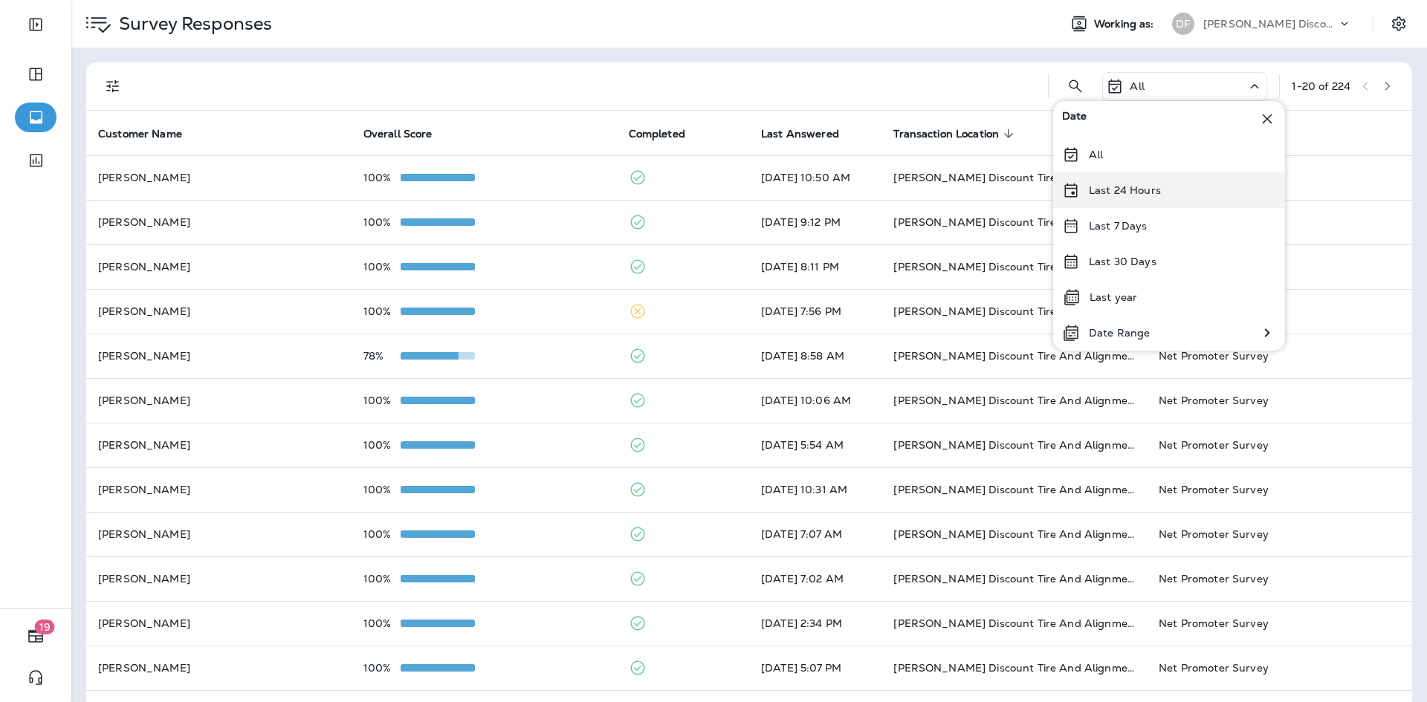
click at [1172, 190] on div "Last 24 Hours" at bounding box center [1169, 190] width 232 height 36
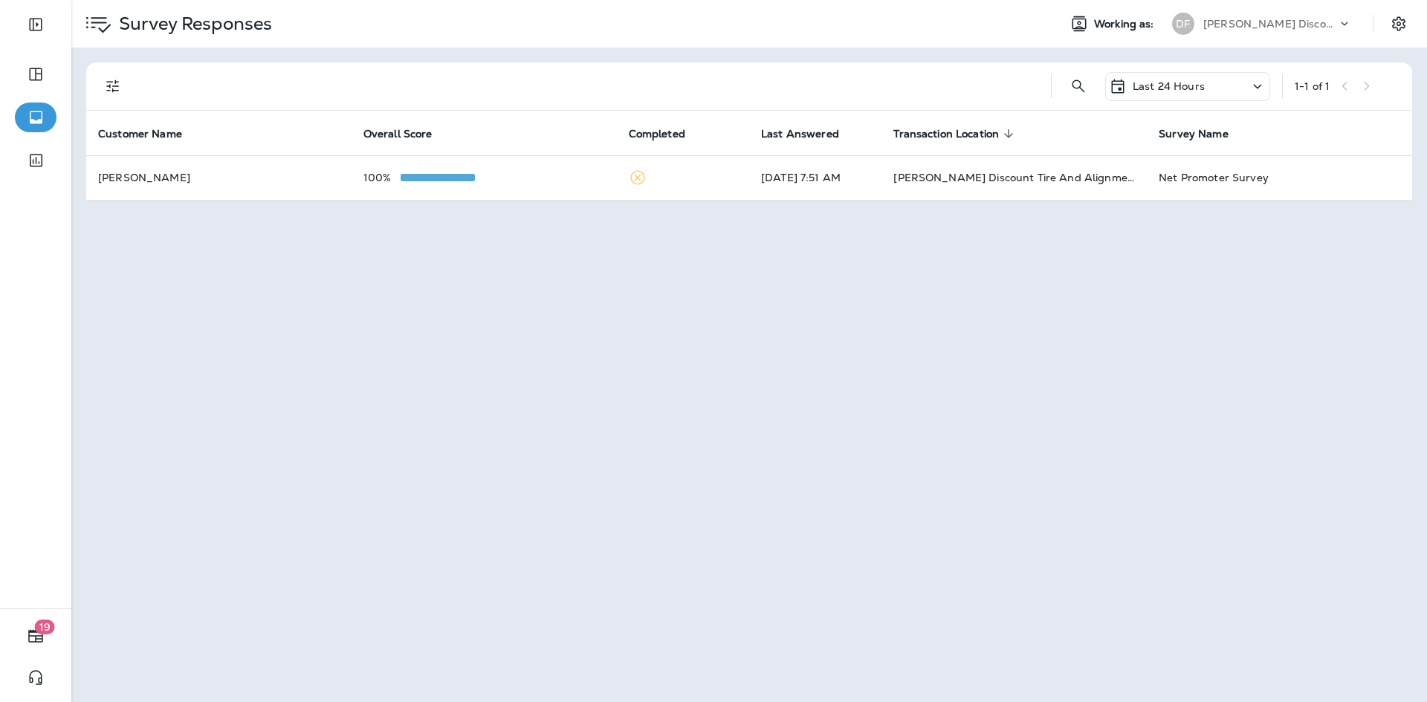
click at [1191, 87] on p "Last 24 Hours" at bounding box center [1168, 86] width 72 height 12
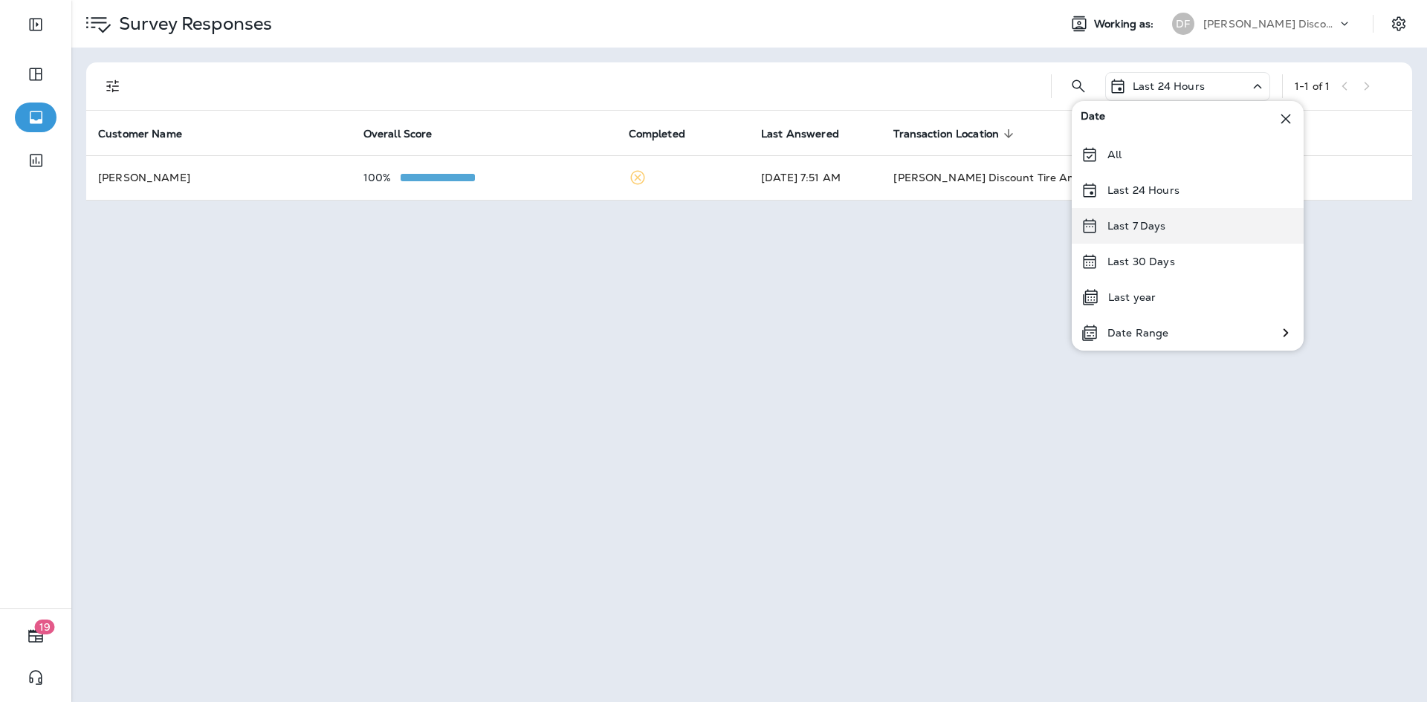
click at [1116, 225] on p "Last 7 Days" at bounding box center [1136, 226] width 59 height 12
